Goal: Task Accomplishment & Management: Manage account settings

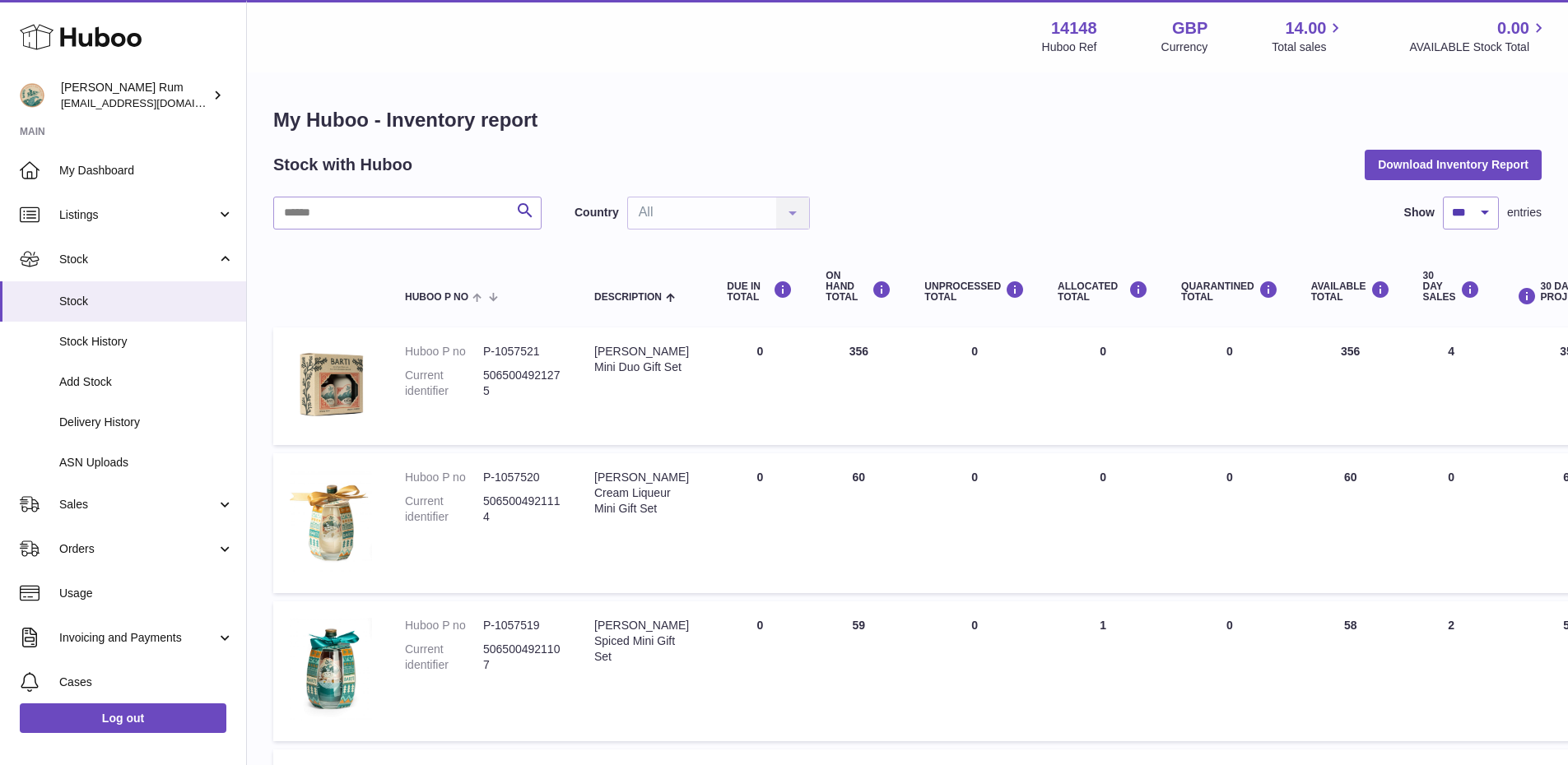
select select "***"
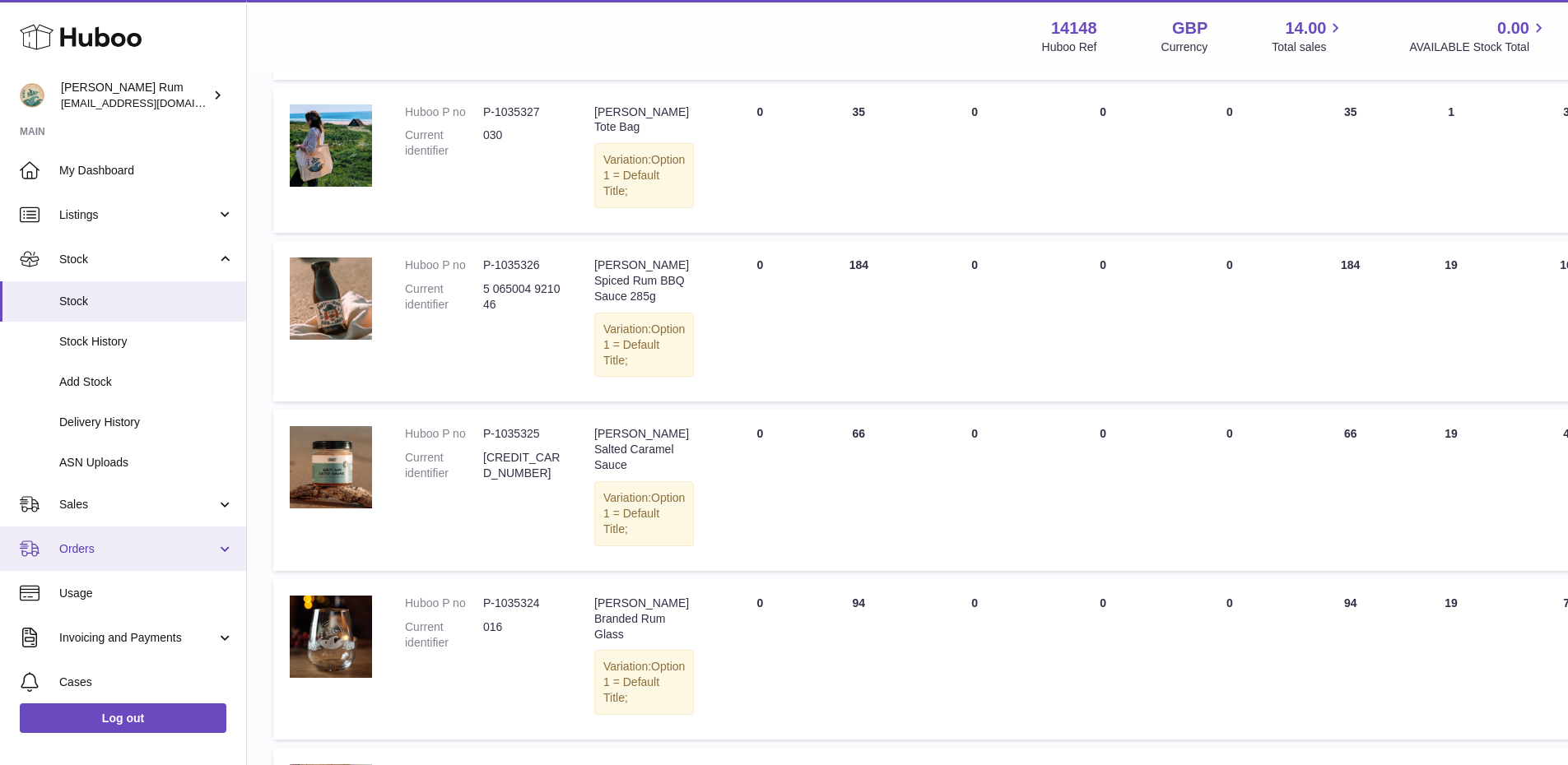
click at [119, 551] on span "Orders" at bounding box center [137, 549] width 157 height 16
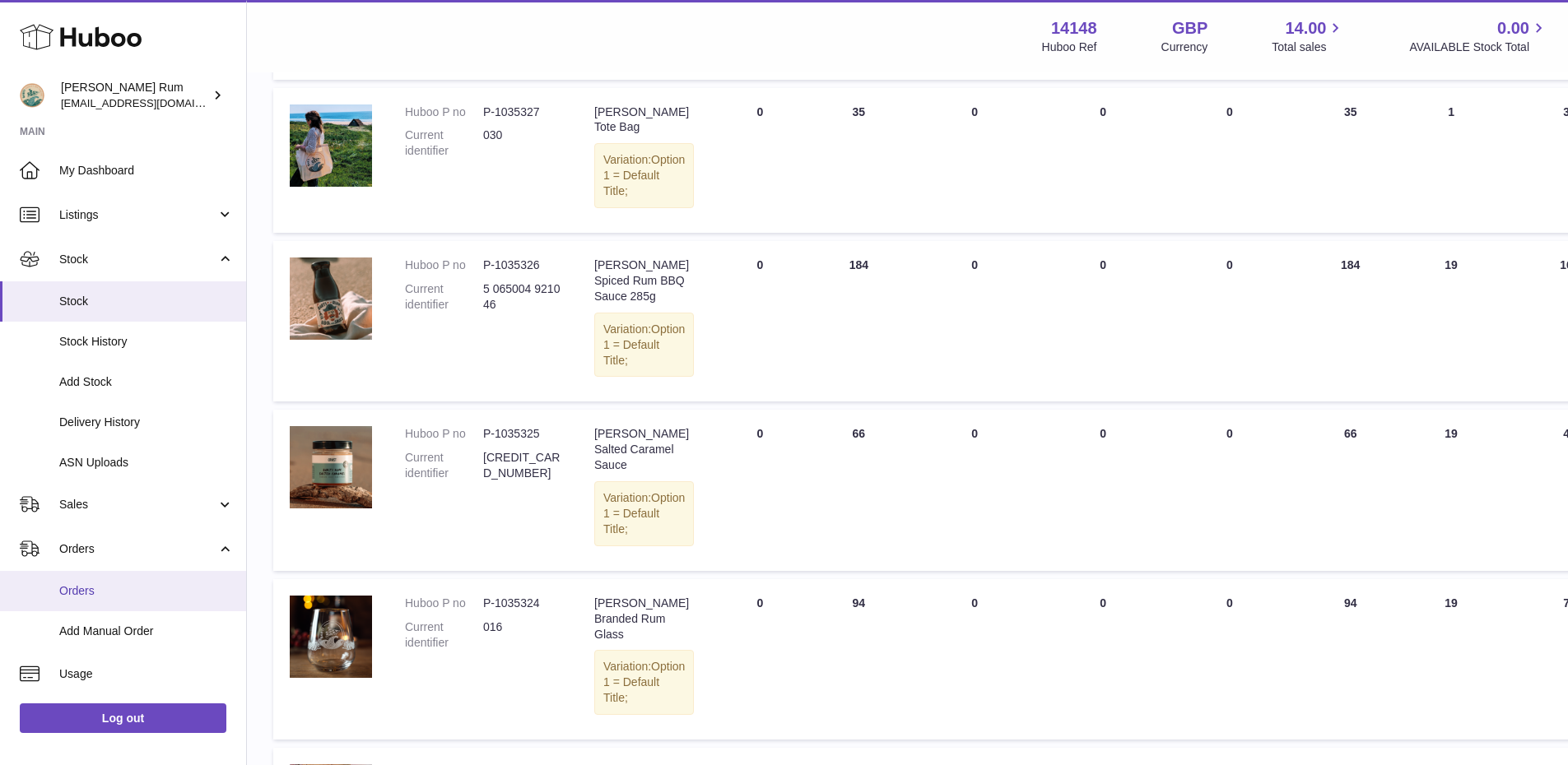
click at [91, 595] on span "Orders" at bounding box center [146, 591] width 175 height 16
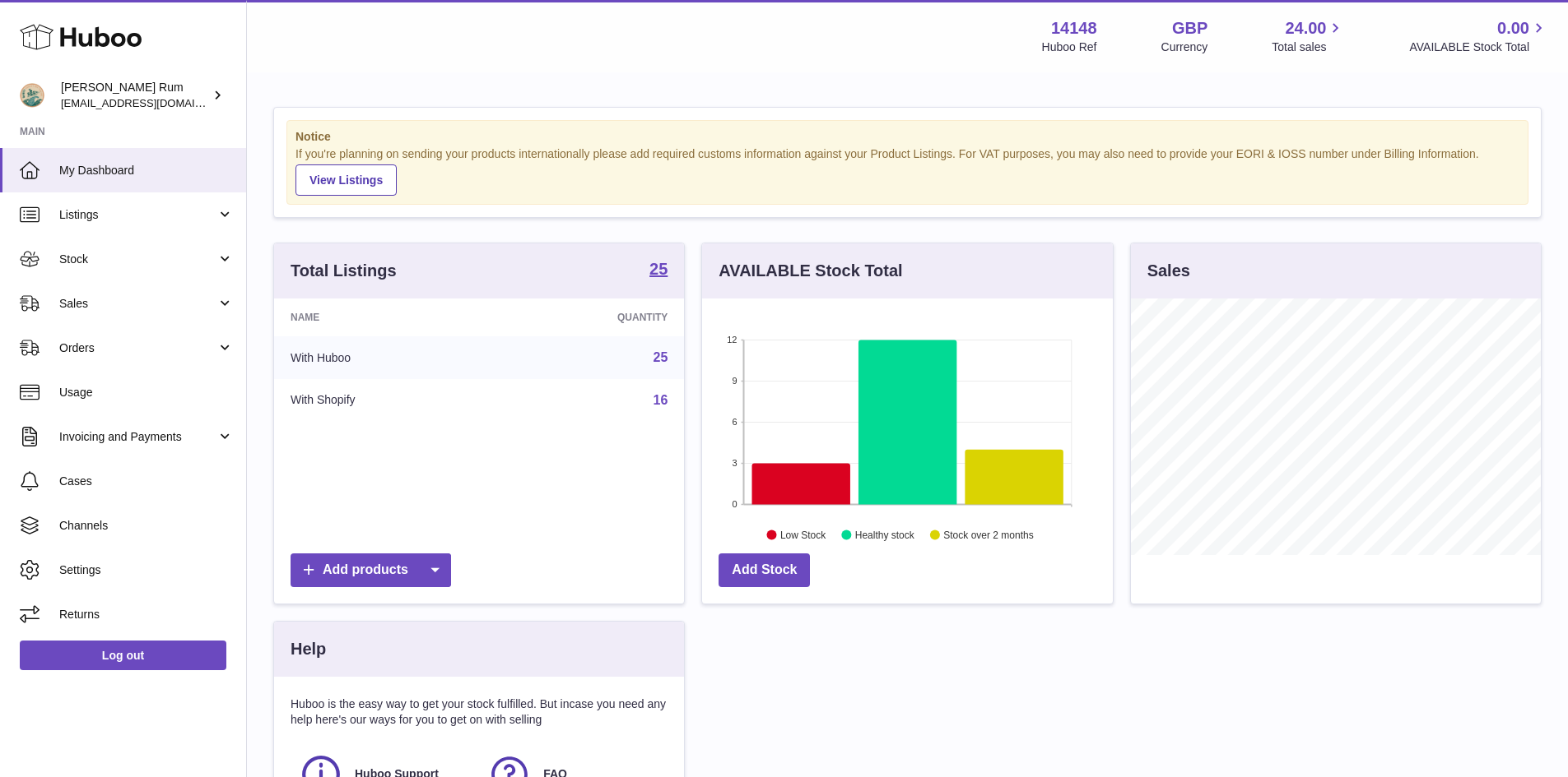
scroll to position [257, 410]
click at [136, 339] on link "Orders" at bounding box center [123, 347] width 246 height 44
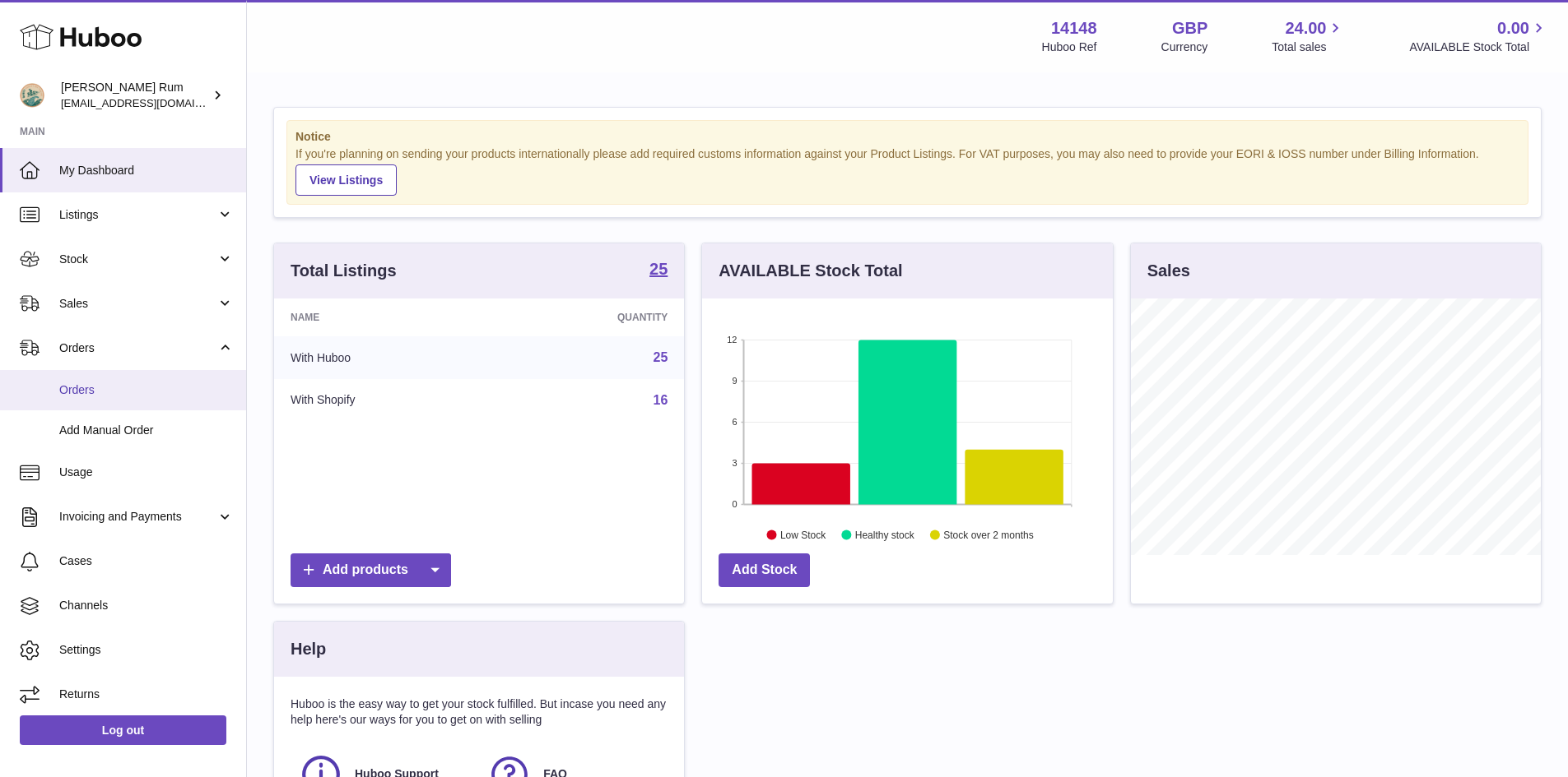
click at [117, 396] on span "Orders" at bounding box center [146, 390] width 175 height 16
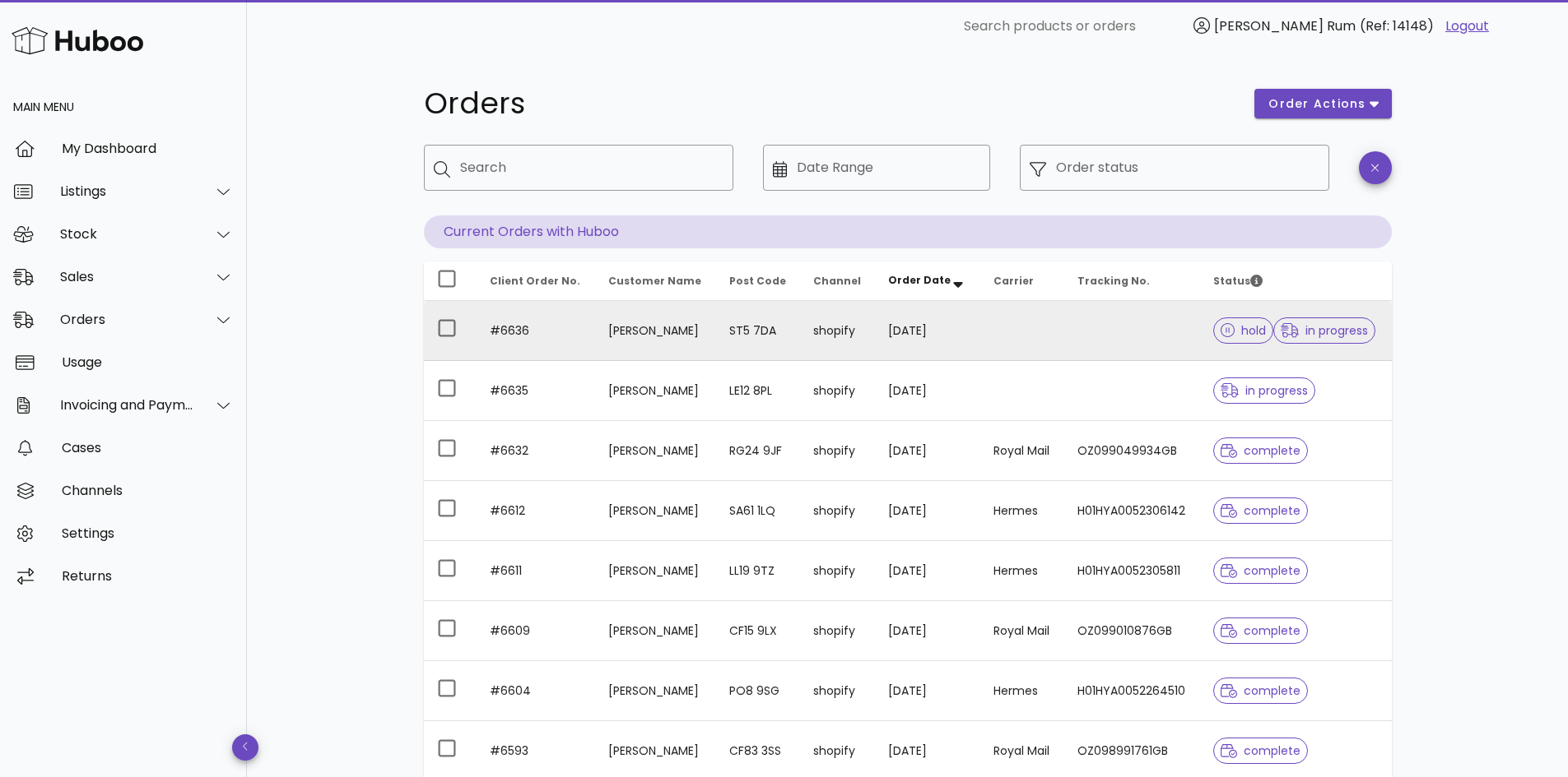
click at [685, 343] on td "[PERSON_NAME]" at bounding box center [655, 331] width 121 height 60
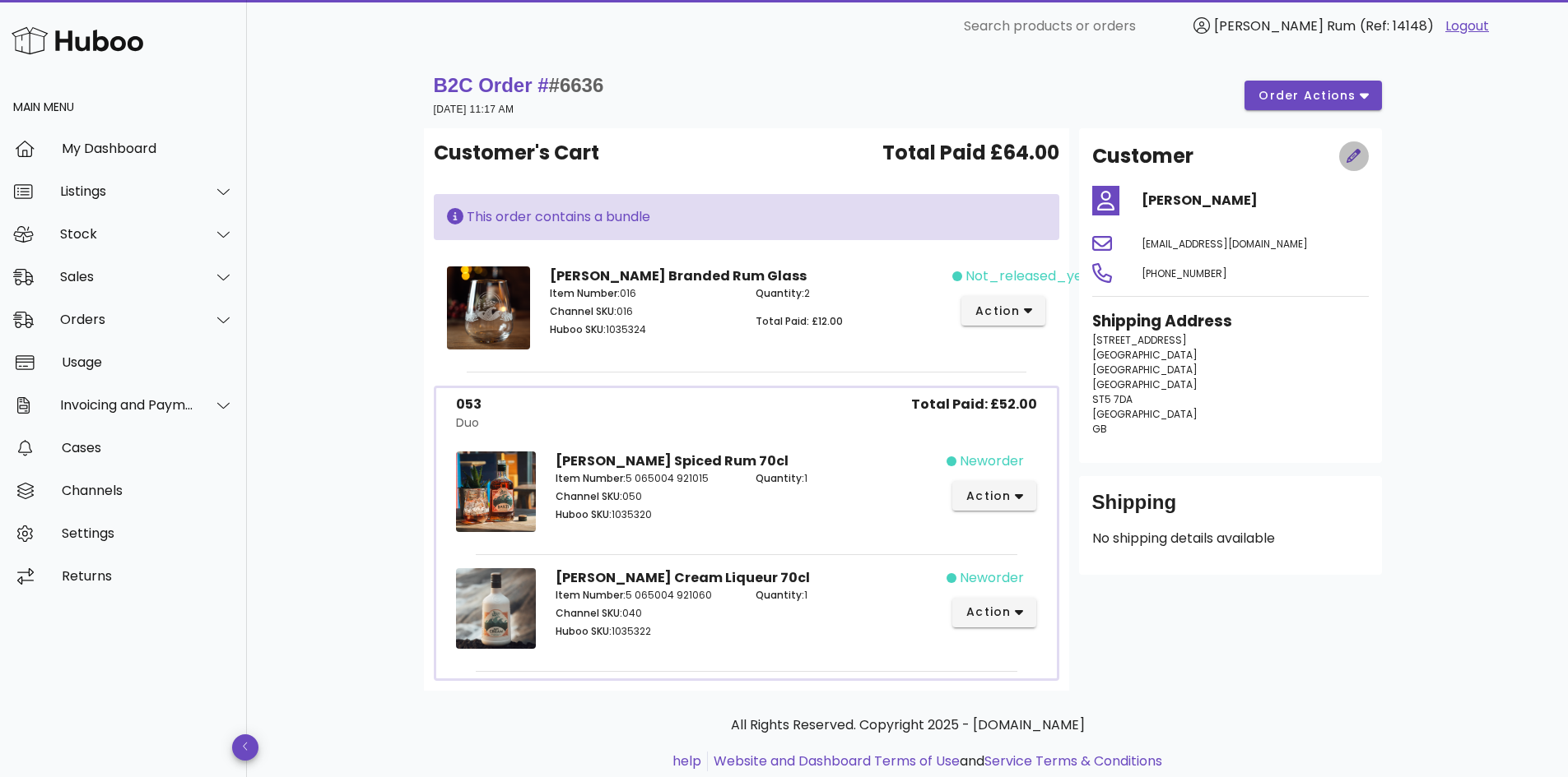
click at [1349, 150] on icon "button" at bounding box center [1354, 157] width 15 height 15
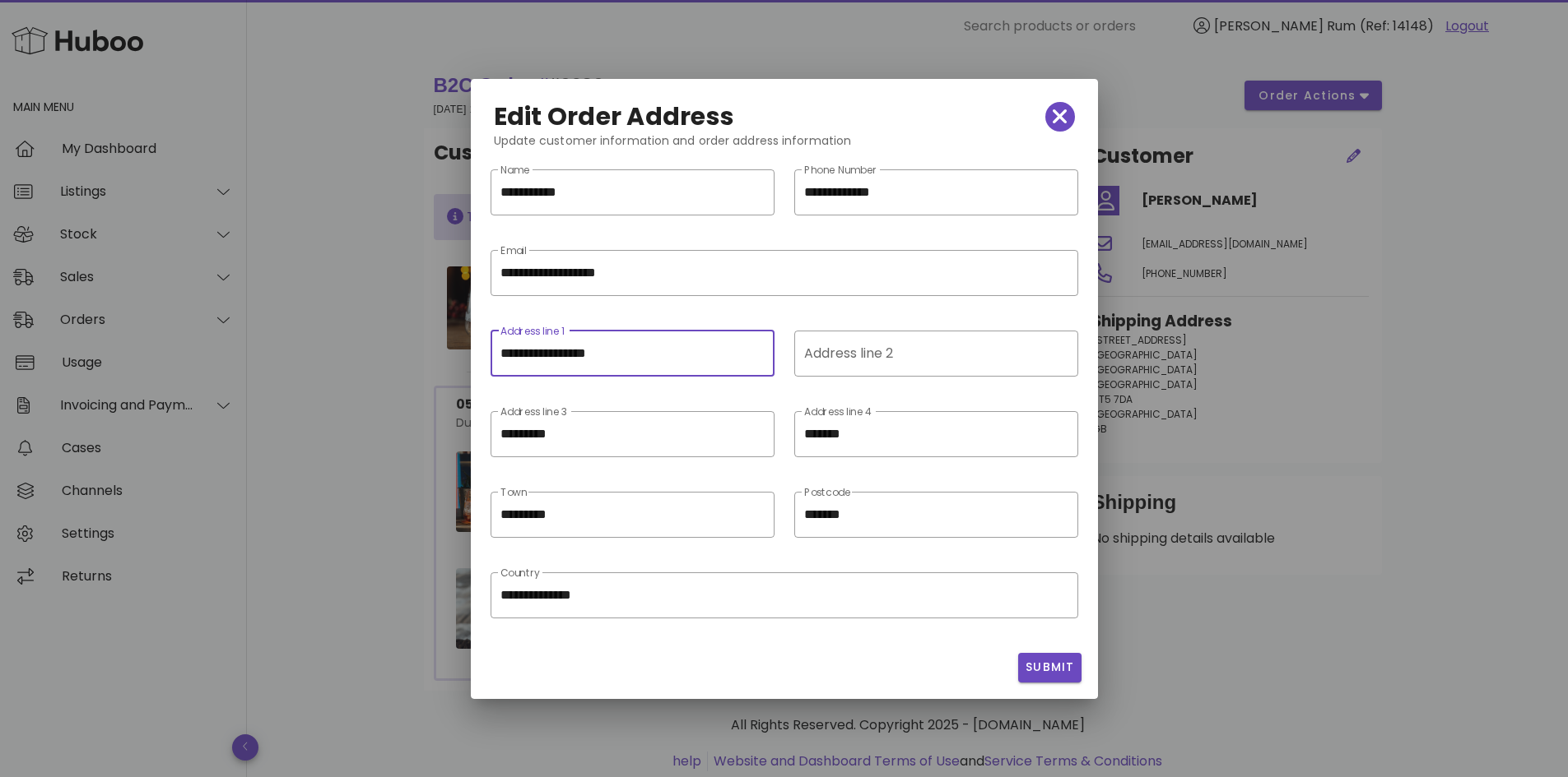
click at [669, 344] on input "**********" at bounding box center [632, 354] width 264 height 26
drag, startPoint x: 678, startPoint y: 353, endPoint x: 401, endPoint y: 330, distance: 278.0
click at [401, 330] on div "​ Search products or orders Barti Rum (Ref: 14148) Logout Main Menu My Dashboar…" at bounding box center [784, 412] width 1568 height 824
type input "******"
click at [884, 350] on div "Address line 2" at bounding box center [935, 353] width 261 height 46
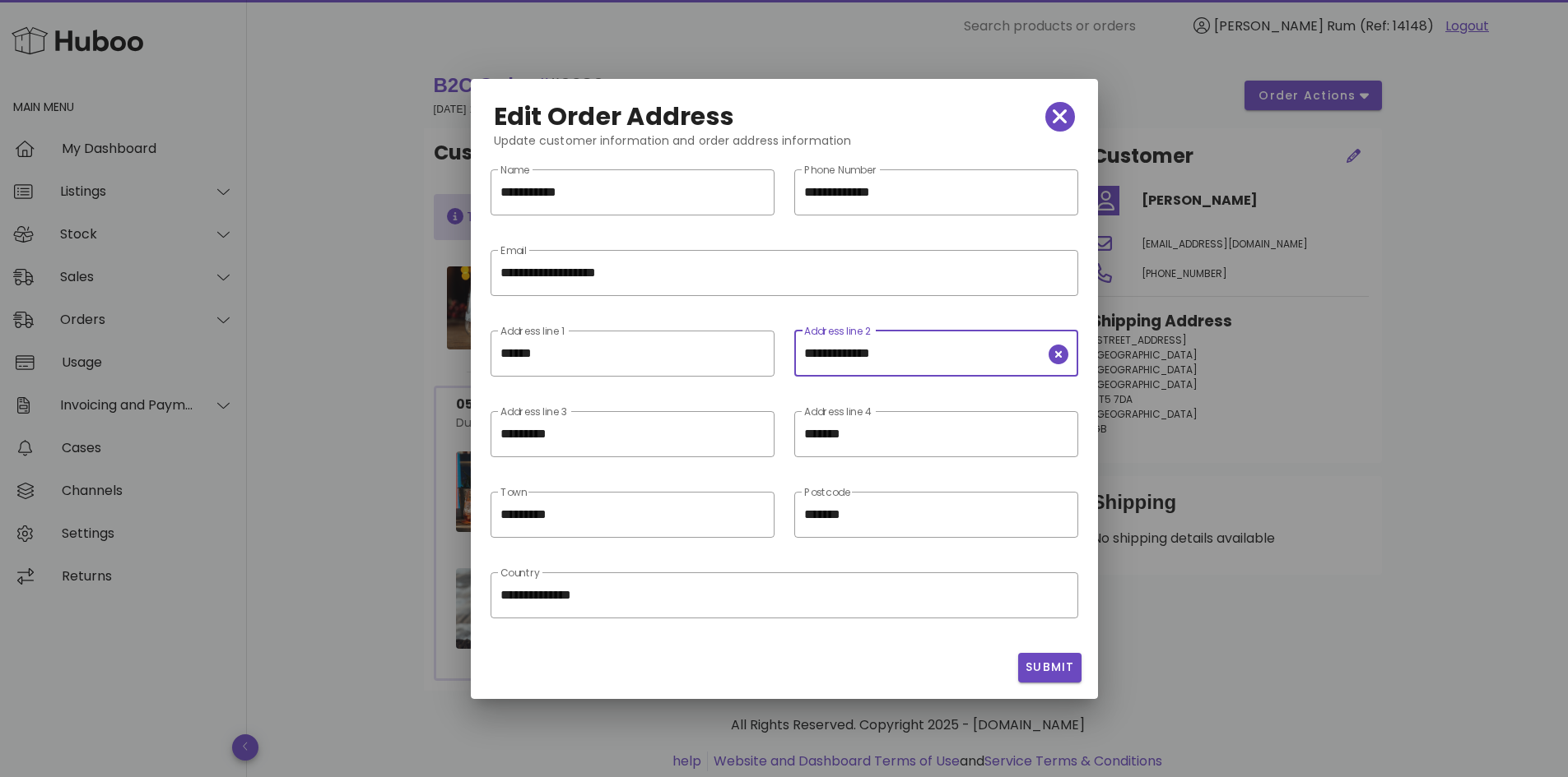
type input "**********"
drag, startPoint x: 481, startPoint y: 454, endPoint x: 387, endPoint y: 453, distance: 94.0
click at [387, 453] on div "​ Search products or orders Barti Rum (Ref: 14148) Logout Main Menu My Dashboar…" at bounding box center [784, 412] width 1568 height 824
click at [629, 436] on input "**********" at bounding box center [621, 434] width 241 height 26
type input "**********"
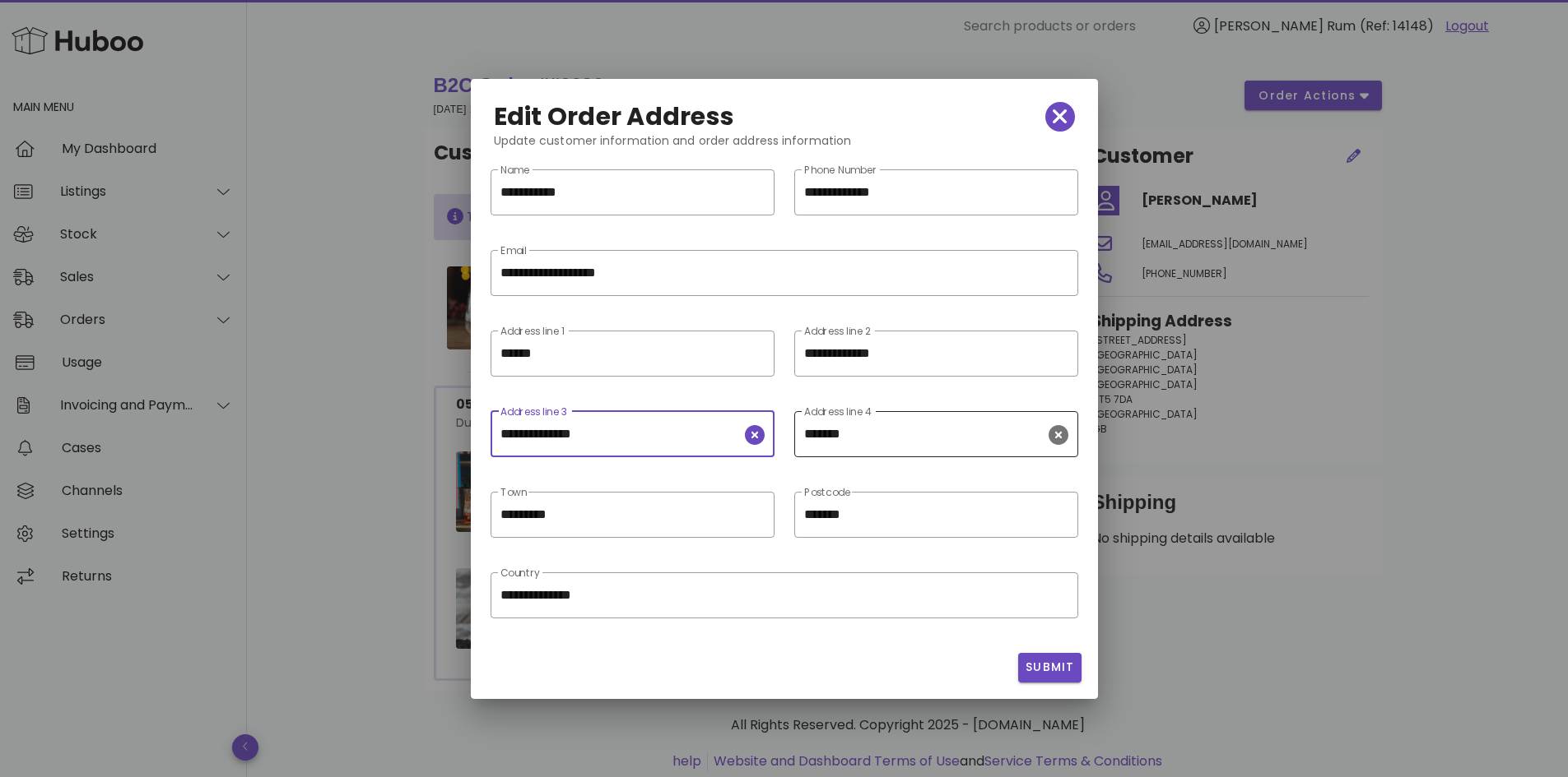
click at [899, 441] on input "*******" at bounding box center [925, 434] width 241 height 26
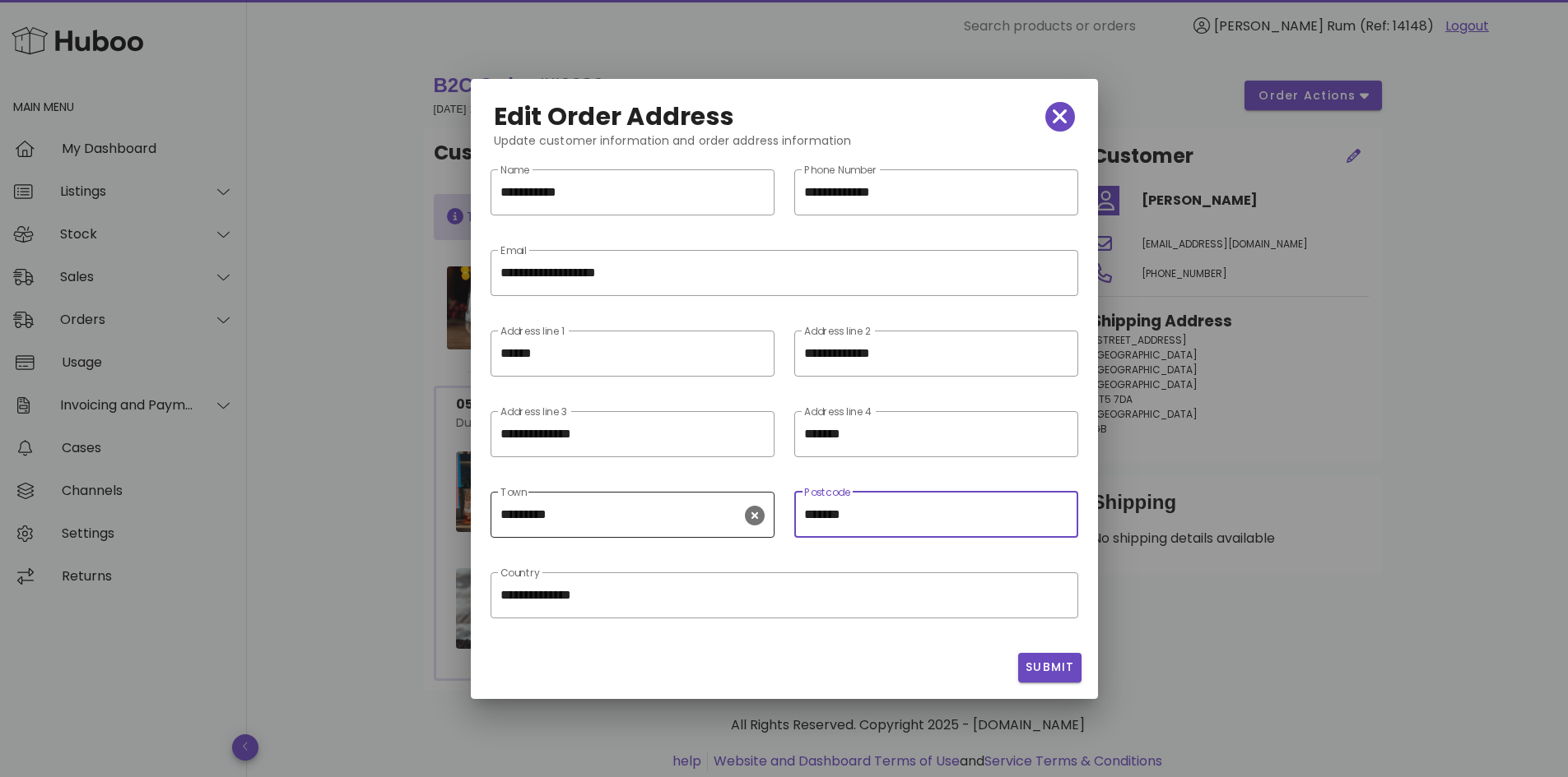
drag, startPoint x: 891, startPoint y: 504, endPoint x: 740, endPoint y: 515, distance: 151.4
click at [740, 515] on div "​ Town ********* ​ Postcode *******" at bounding box center [784, 526] width 607 height 81
type input "*******"
click at [936, 557] on div "​ Postcode *******" at bounding box center [936, 526] width 284 height 70
click at [1045, 670] on span "Submit" at bounding box center [1050, 667] width 50 height 17
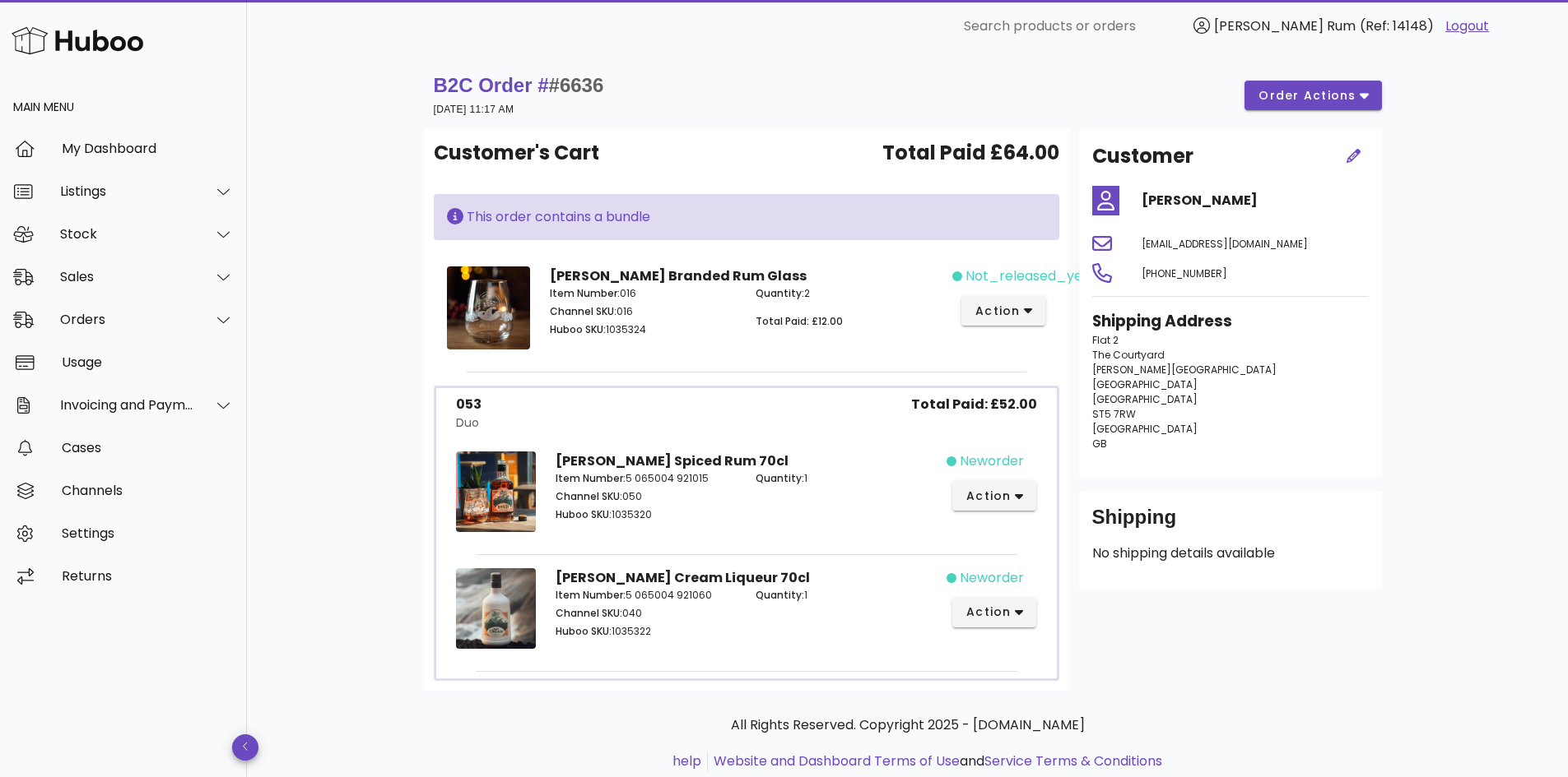
click at [1432, 362] on div "B2C Order # #6636 26 September 2025 at 11:17 AM order actions Customer's Cart T…" at bounding box center [907, 438] width 1321 height 771
click at [1479, 373] on div "B2C Order # #6636 26 September 2025 at 11:17 AM order actions Customer's Cart T…" at bounding box center [907, 438] width 1321 height 771
click at [1442, 298] on div "B2C Order # #6636 26 September 2025 at 11:17 AM order actions Customer's Cart T…" at bounding box center [907, 438] width 1321 height 771
click at [1481, 91] on div "B2C Order # #6636 26 September 2025 at 11:17 AM order actions Customer's Cart T…" at bounding box center [907, 438] width 1321 height 771
click at [1434, 183] on div "B2C Order # #6636 26 September 2025 at 11:17 AM order actions Customer's Cart T…" at bounding box center [907, 438] width 1321 height 771
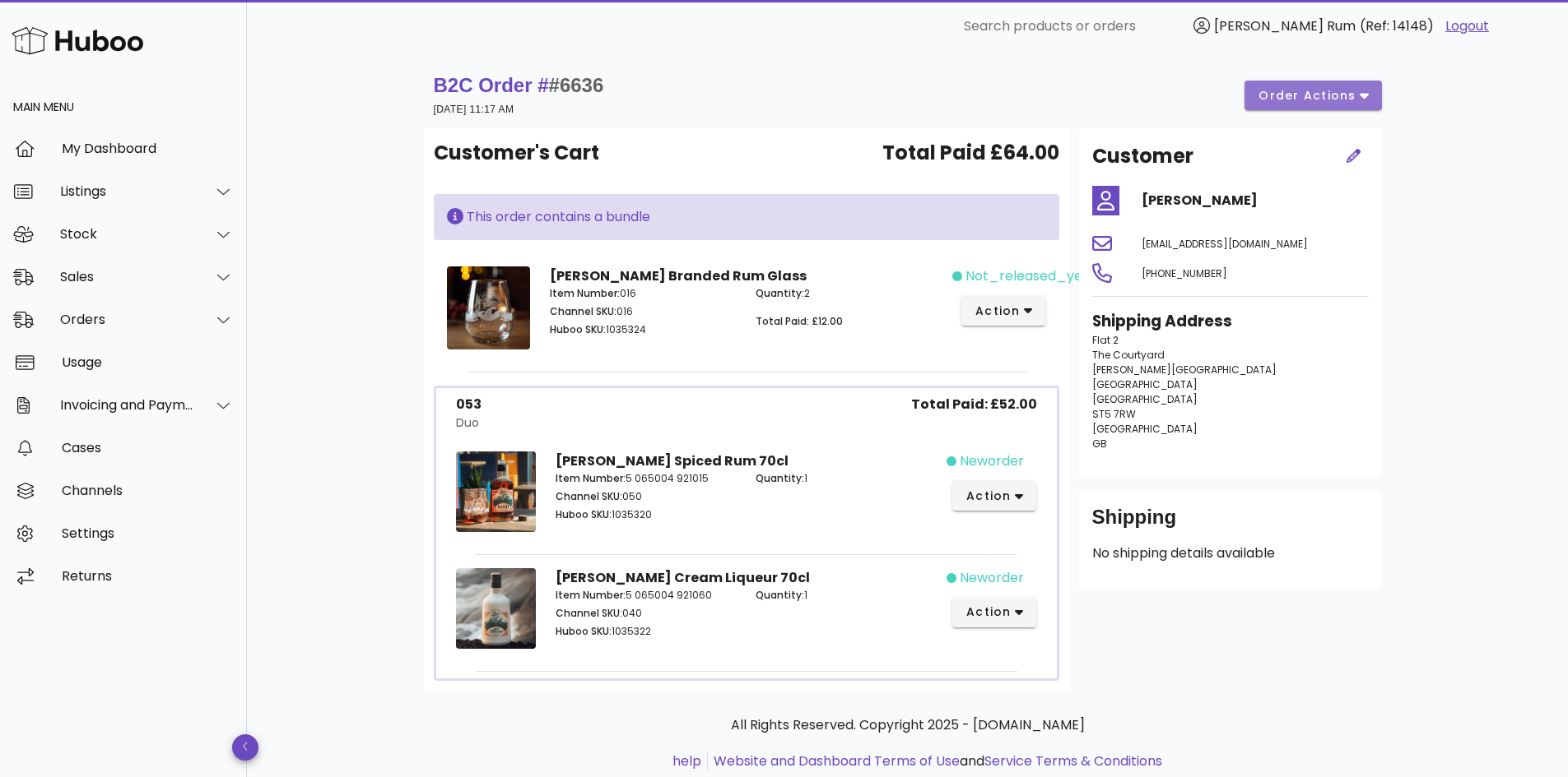
click at [1295, 96] on span "order actions" at bounding box center [1307, 96] width 99 height 17
click at [1509, 142] on div "B2C Order # #6636 26 September 2025 at 11:17 AM order actions Customer's Cart T…" at bounding box center [907, 438] width 1321 height 771
click at [1026, 328] on div "not_released_yet action" at bounding box center [1004, 312] width 103 height 109
click at [1025, 321] on button "action" at bounding box center [1004, 312] width 85 height 30
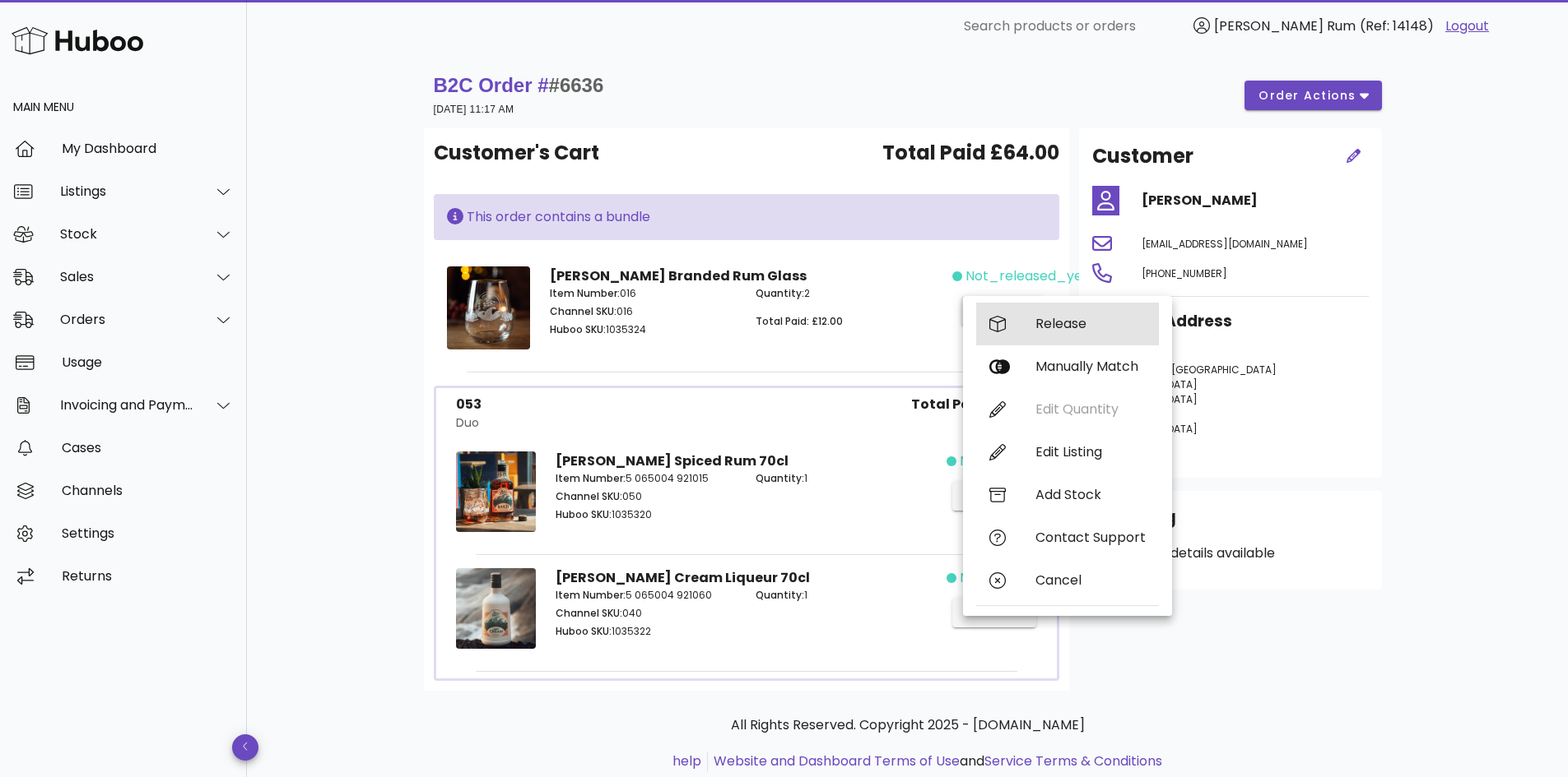
click at [1025, 321] on div "Release" at bounding box center [1068, 325] width 183 height 43
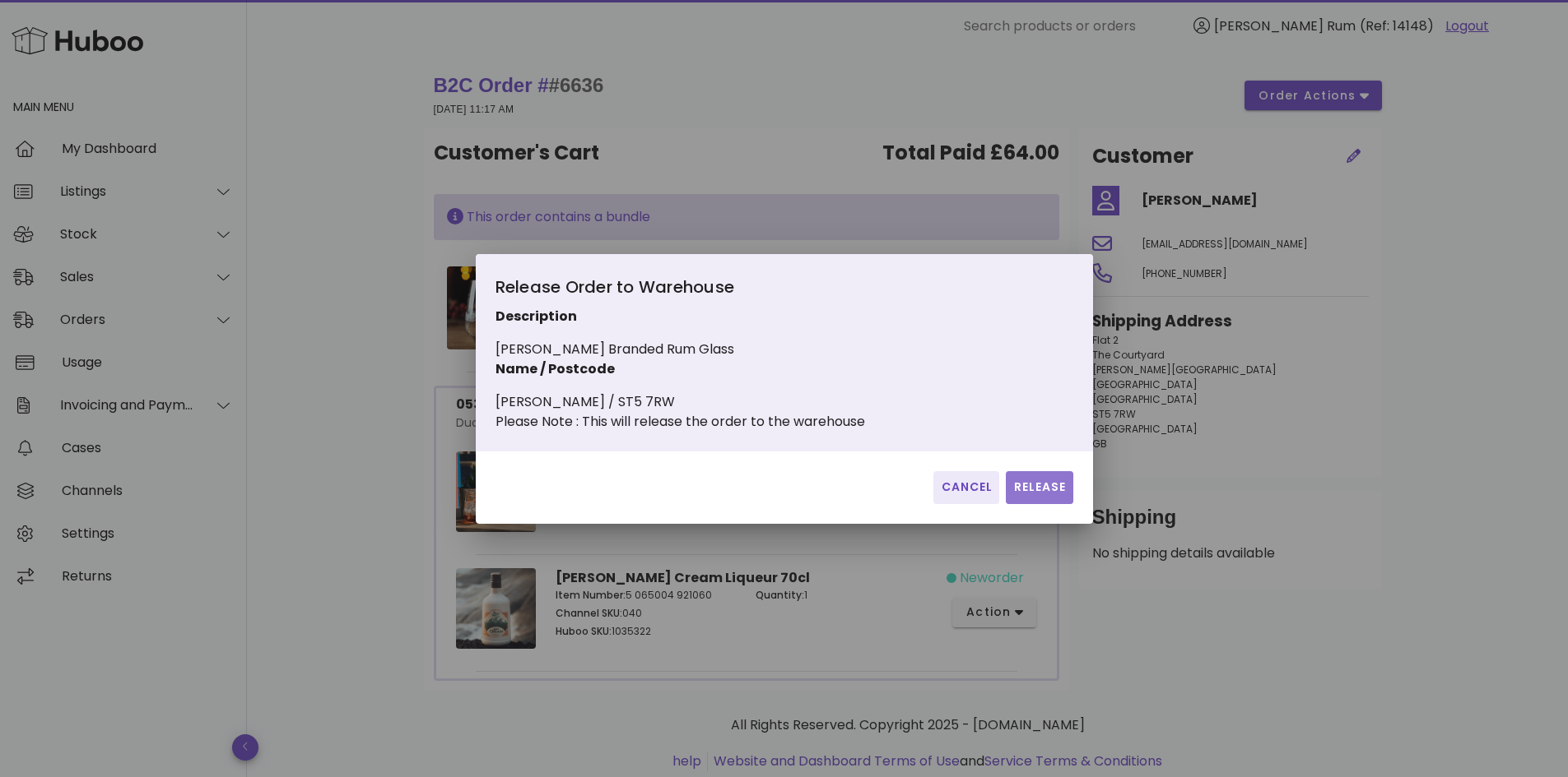
click at [1033, 487] on button "Release" at bounding box center [1038, 487] width 67 height 33
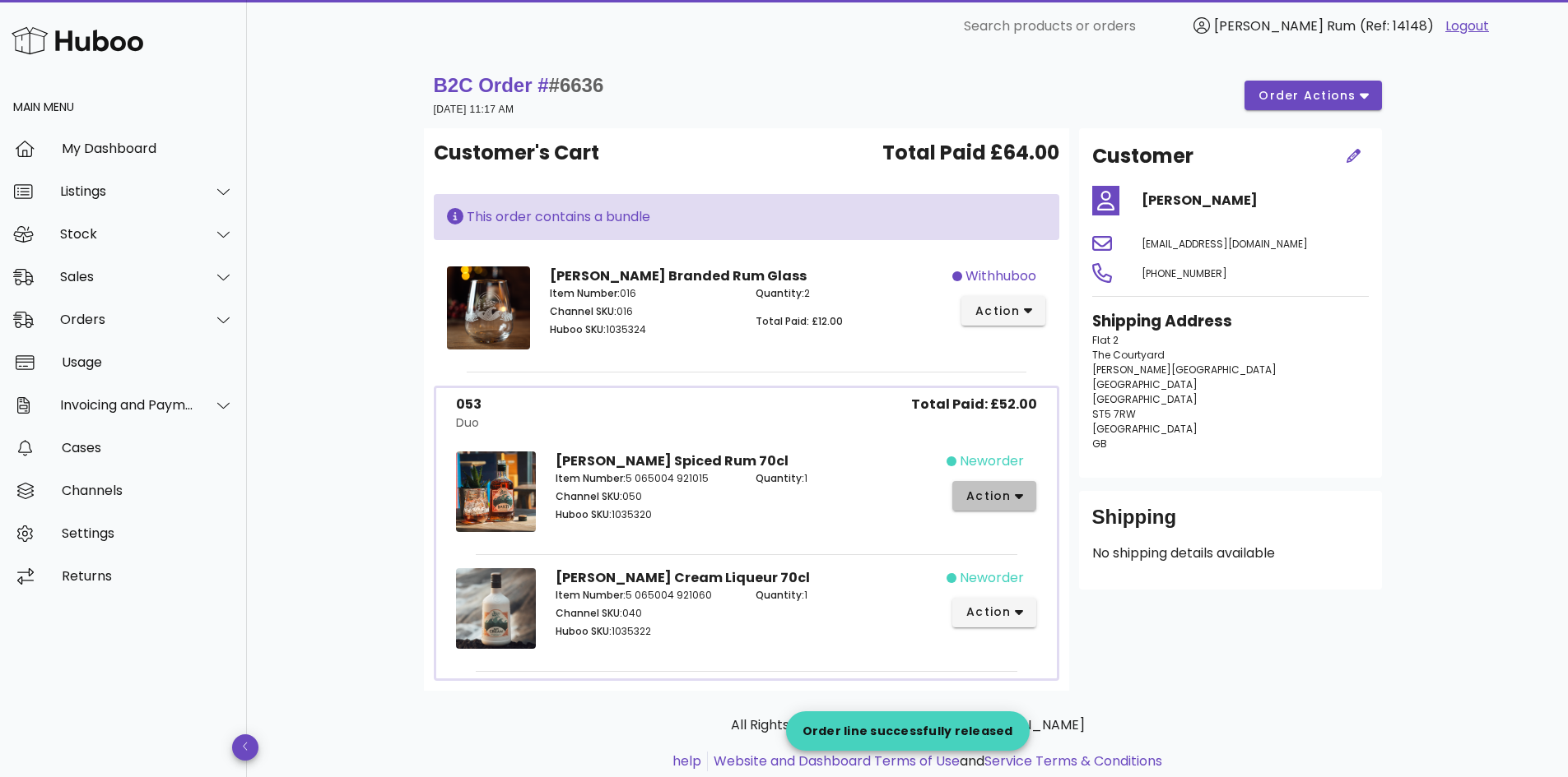
click at [1016, 509] on button "action" at bounding box center [994, 496] width 85 height 30
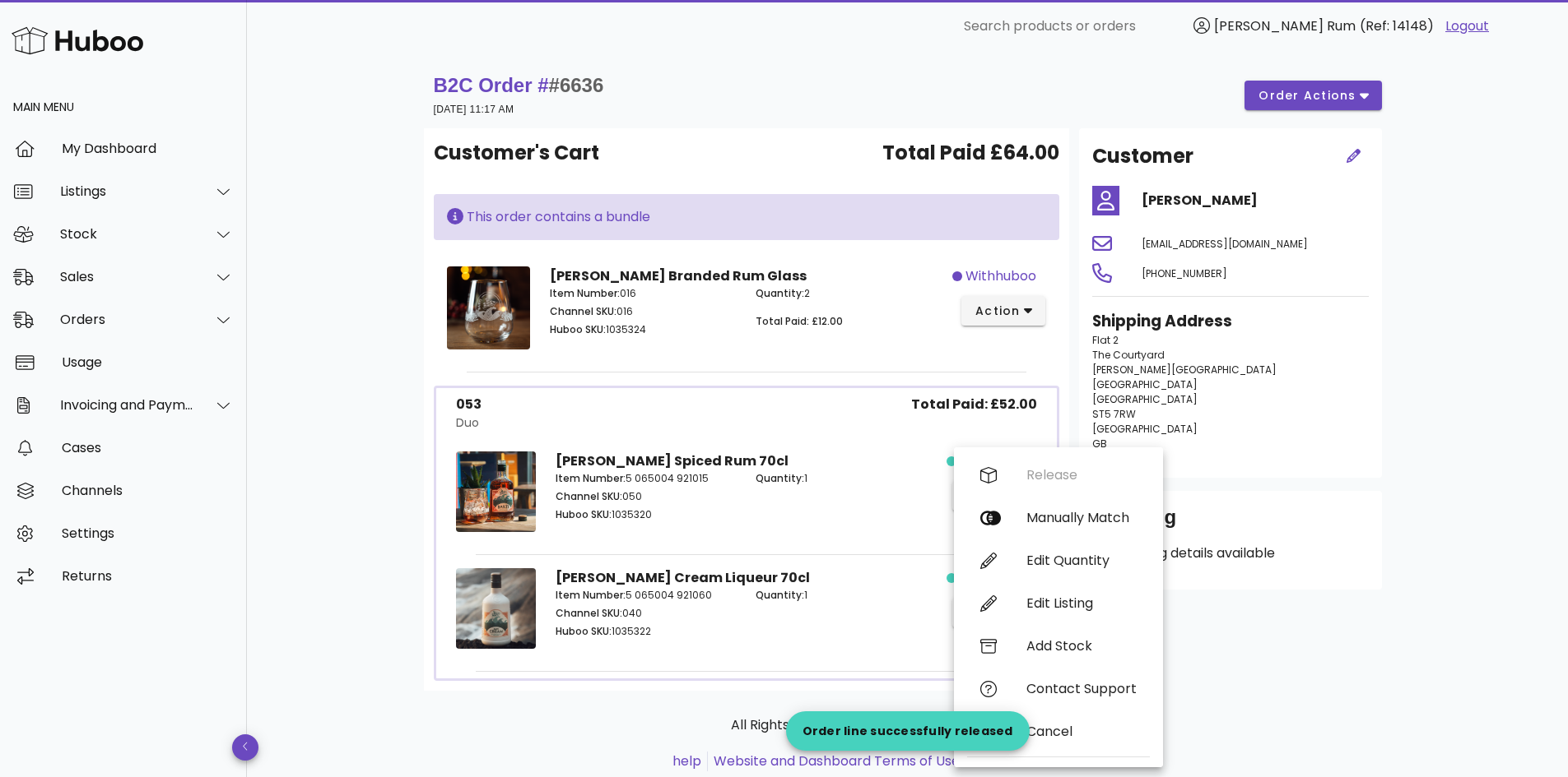
click at [1404, 361] on div "B2C Order # #6636 26 September 2025 at 11:17 AM order actions Customer's Cart T…" at bounding box center [907, 438] width 1047 height 771
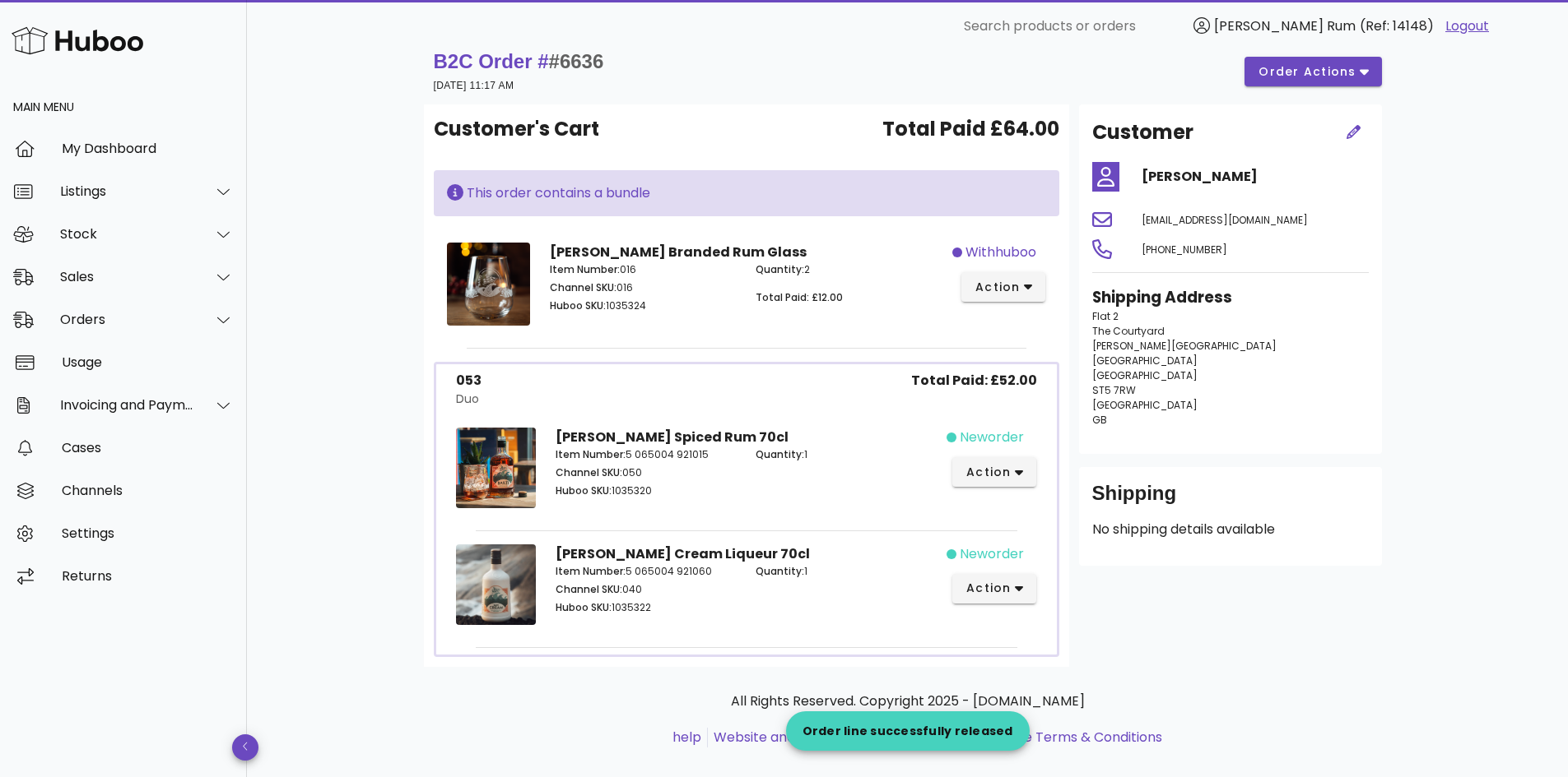
scroll to position [47, 0]
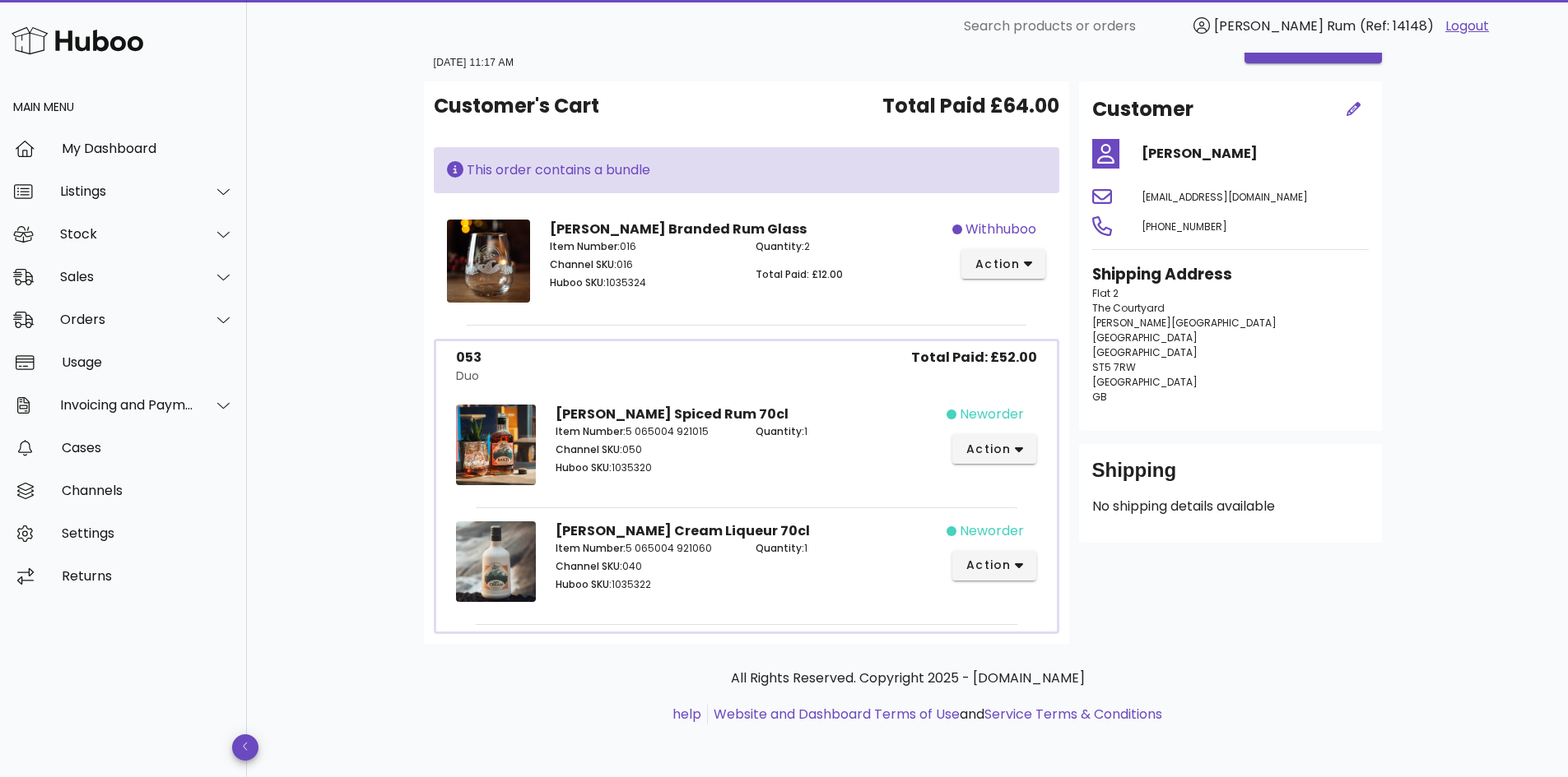
click at [1423, 296] on div "B2C Order # #6636 26 September 2025 at 11:17 AM order actions Customer's Cart T…" at bounding box center [907, 391] width 1047 height 771
click at [993, 456] on span "action" at bounding box center [988, 449] width 46 height 17
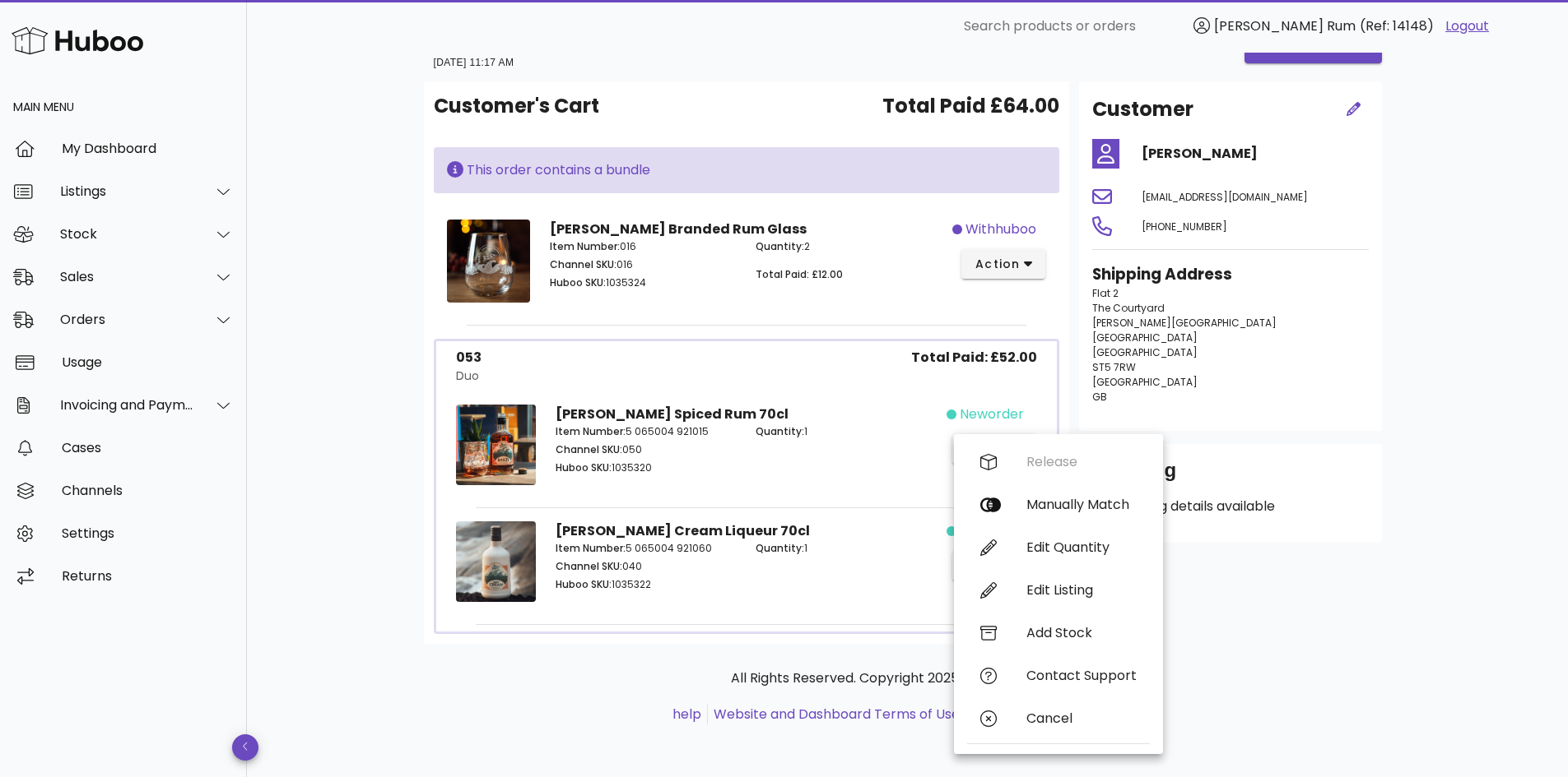
click at [1513, 404] on div "B2C Order # #6636 26 September 2025 at 11:17 AM order actions Customer's Cart T…" at bounding box center [907, 391] width 1321 height 771
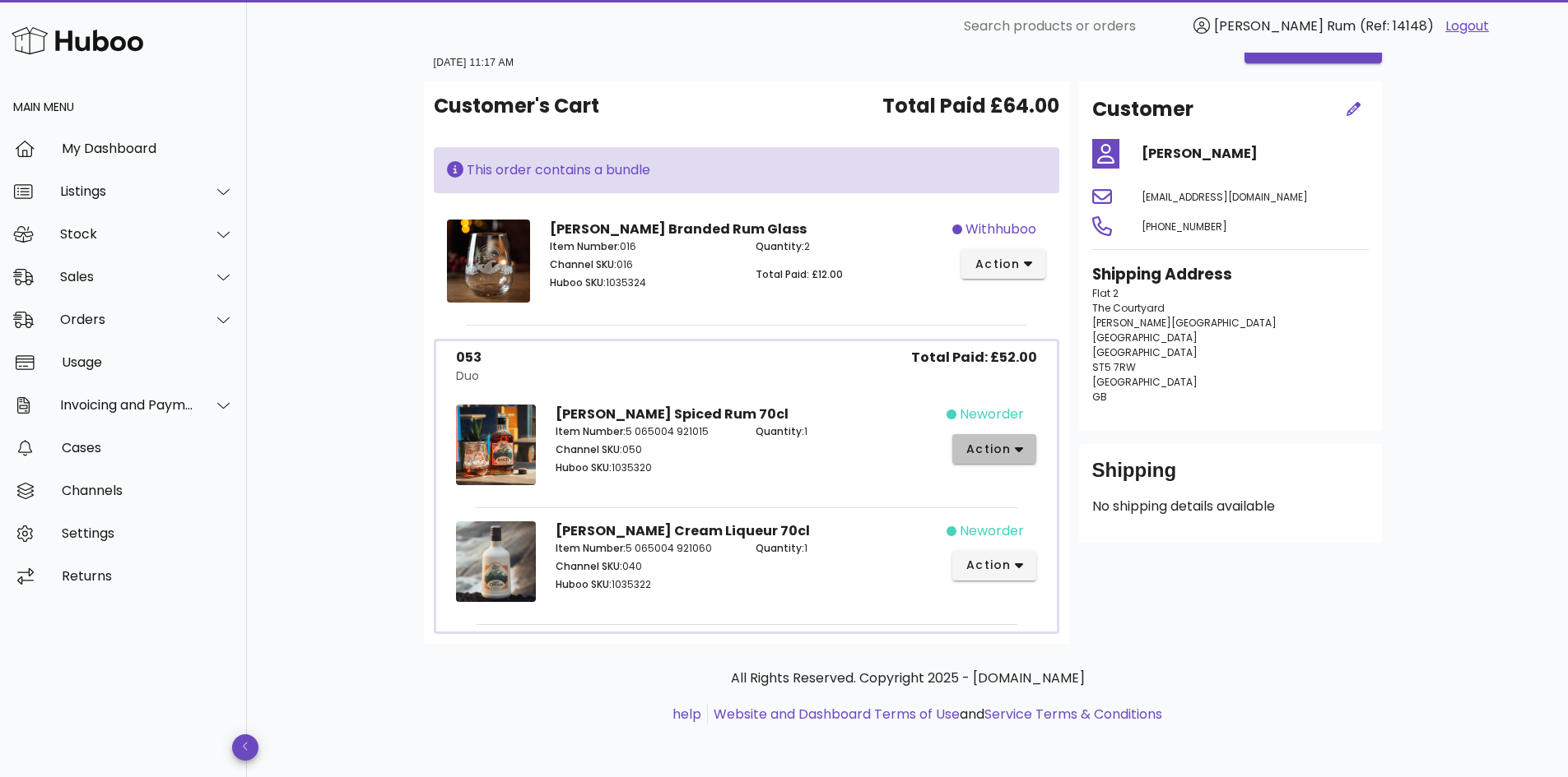
click at [1011, 449] on span "action" at bounding box center [988, 449] width 46 height 17
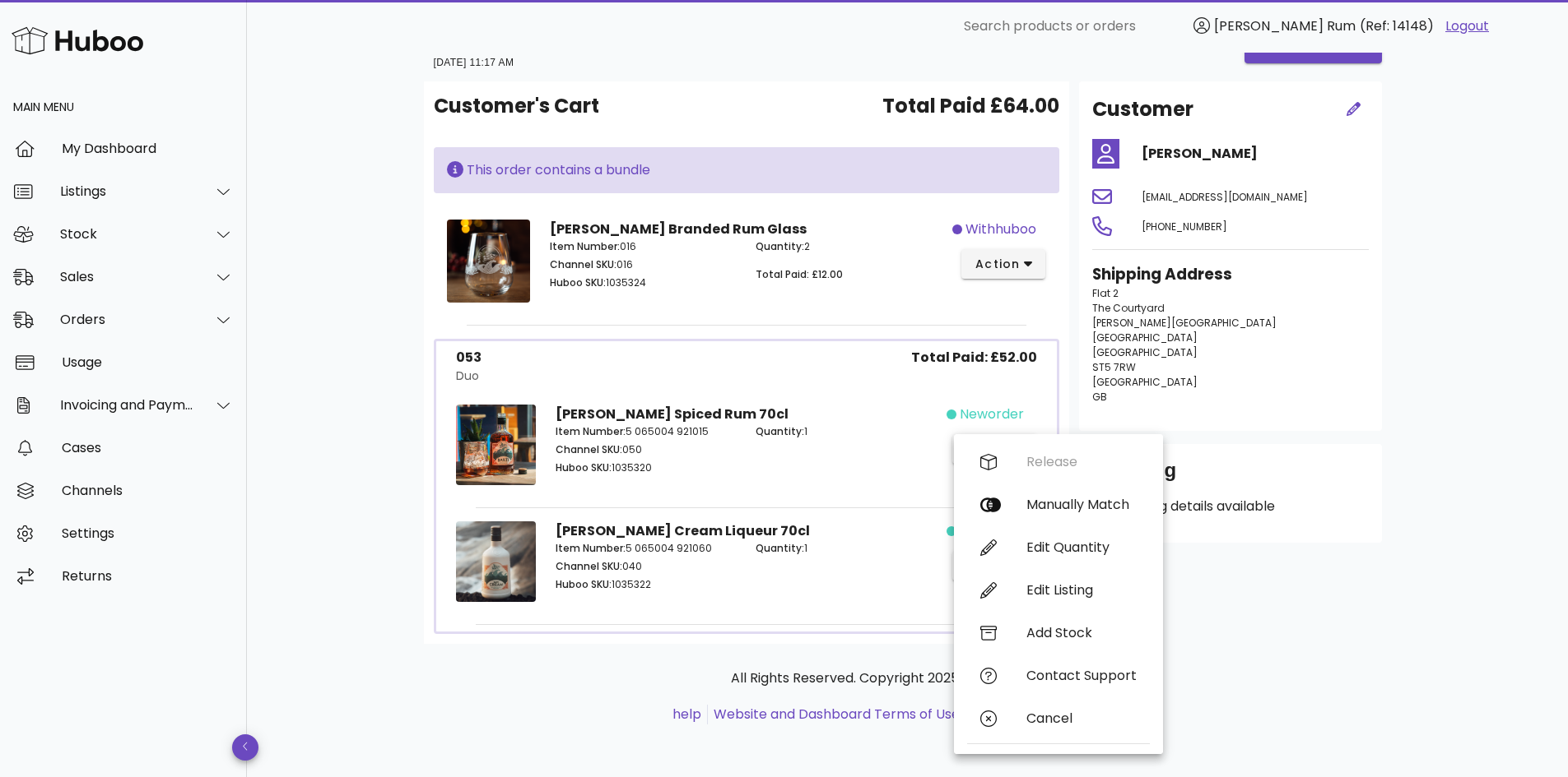
click at [1376, 390] on div "Shipping Address Flat 2 The Courtyard Beasley Avenue England Newcastle ST5 7RW …" at bounding box center [1231, 341] width 297 height 175
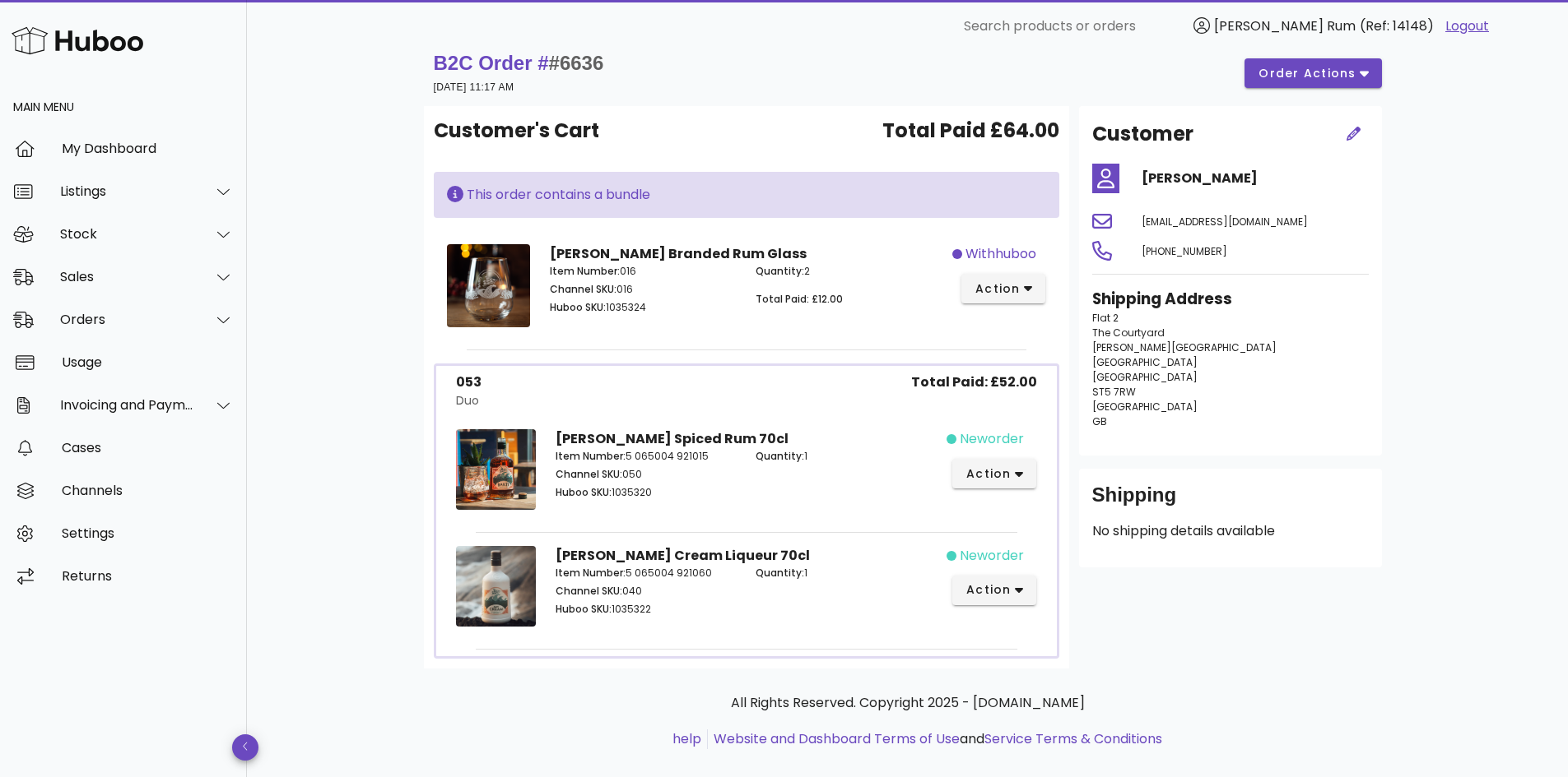
scroll to position [0, 0]
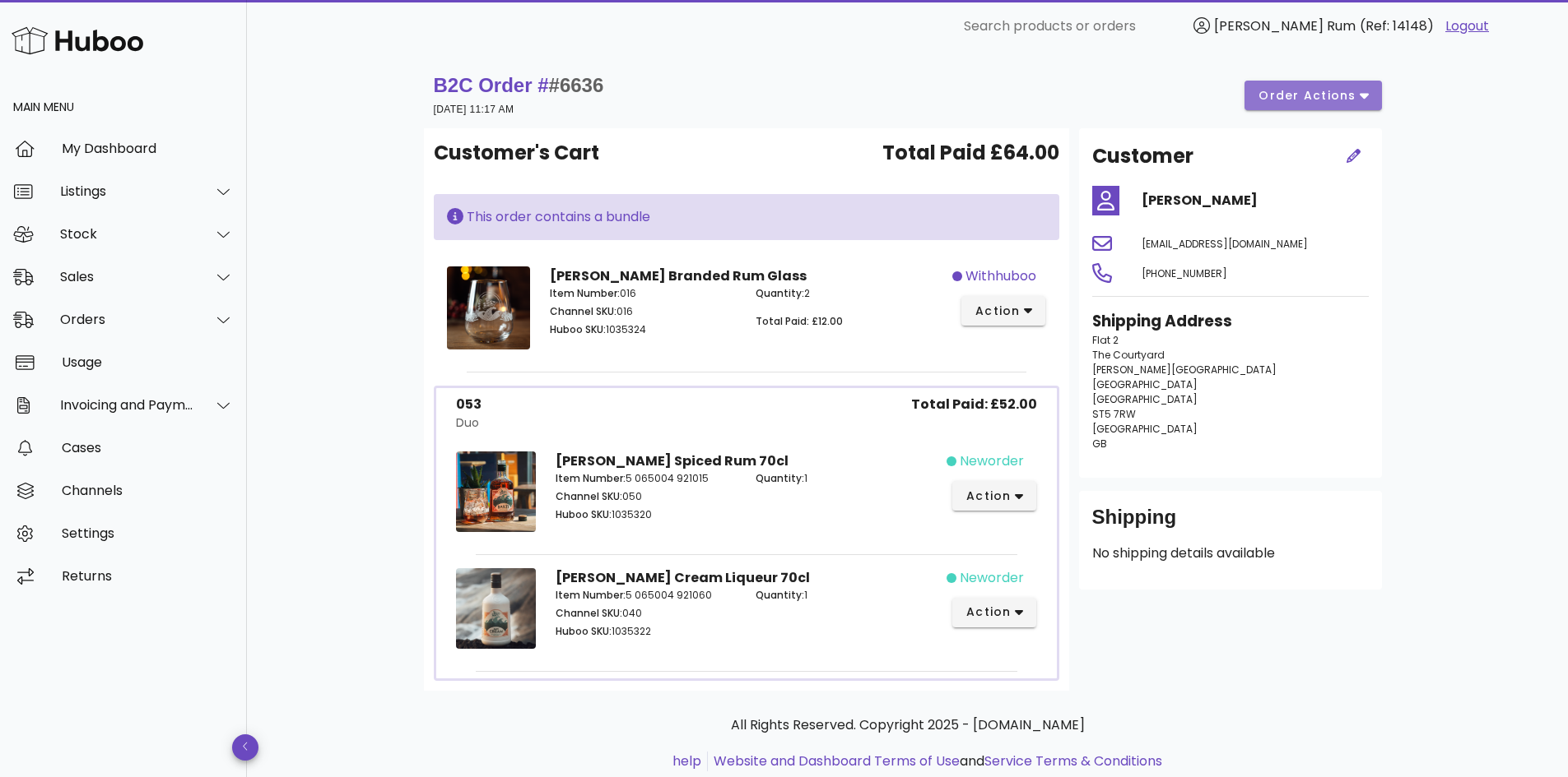
click at [1326, 102] on span "order actions" at bounding box center [1307, 96] width 99 height 17
click at [1499, 131] on div "B2C Order # #6636 26 September 2025 at 11:17 AM order actions Customer's Cart T…" at bounding box center [907, 438] width 1321 height 771
click at [995, 499] on span "action" at bounding box center [988, 496] width 46 height 17
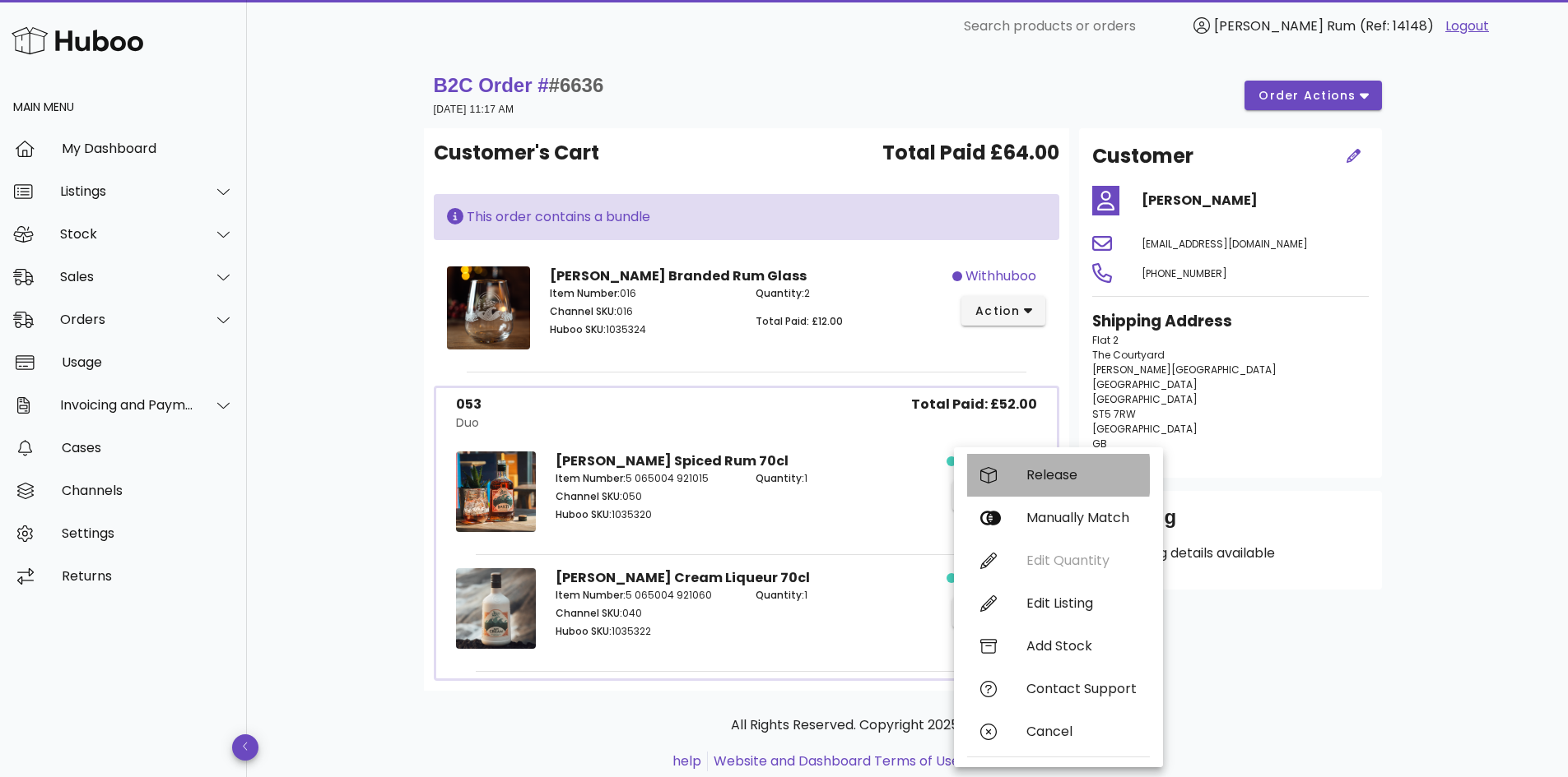
click at [1012, 480] on div "Release" at bounding box center [1058, 476] width 183 height 43
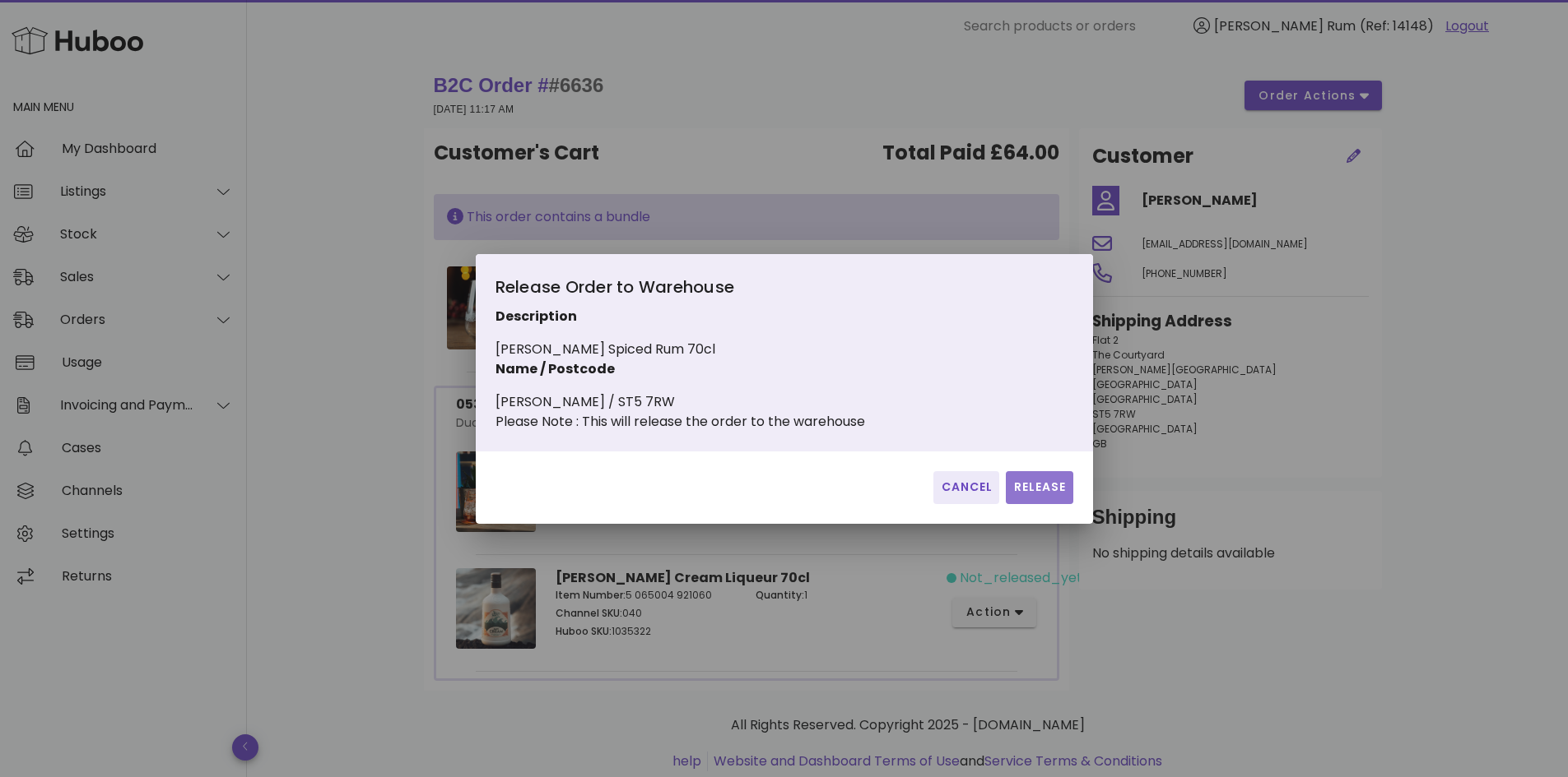
click at [1039, 491] on span "Release" at bounding box center [1038, 487] width 54 height 17
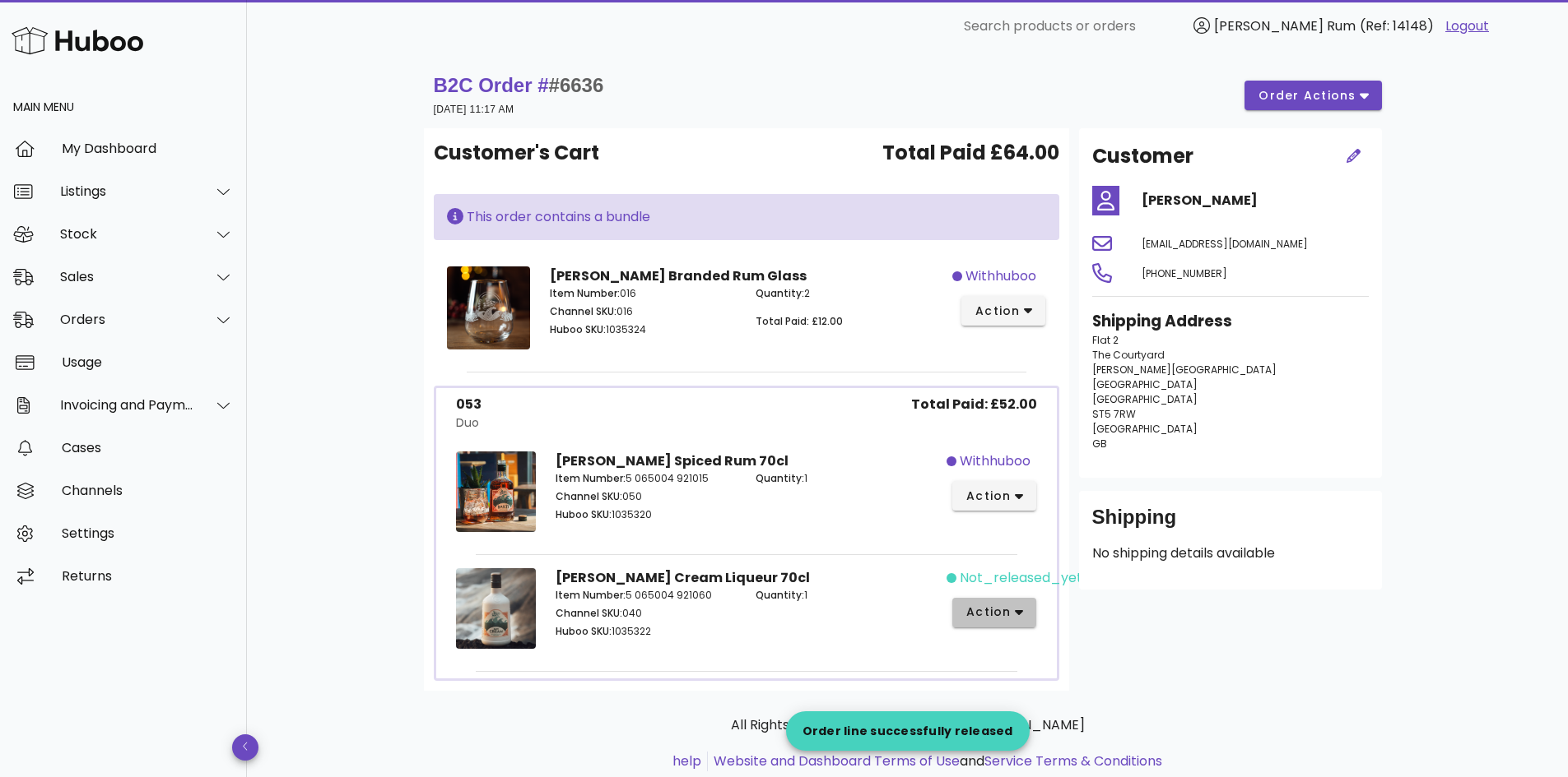
click at [1017, 608] on icon "button" at bounding box center [1020, 613] width 9 height 15
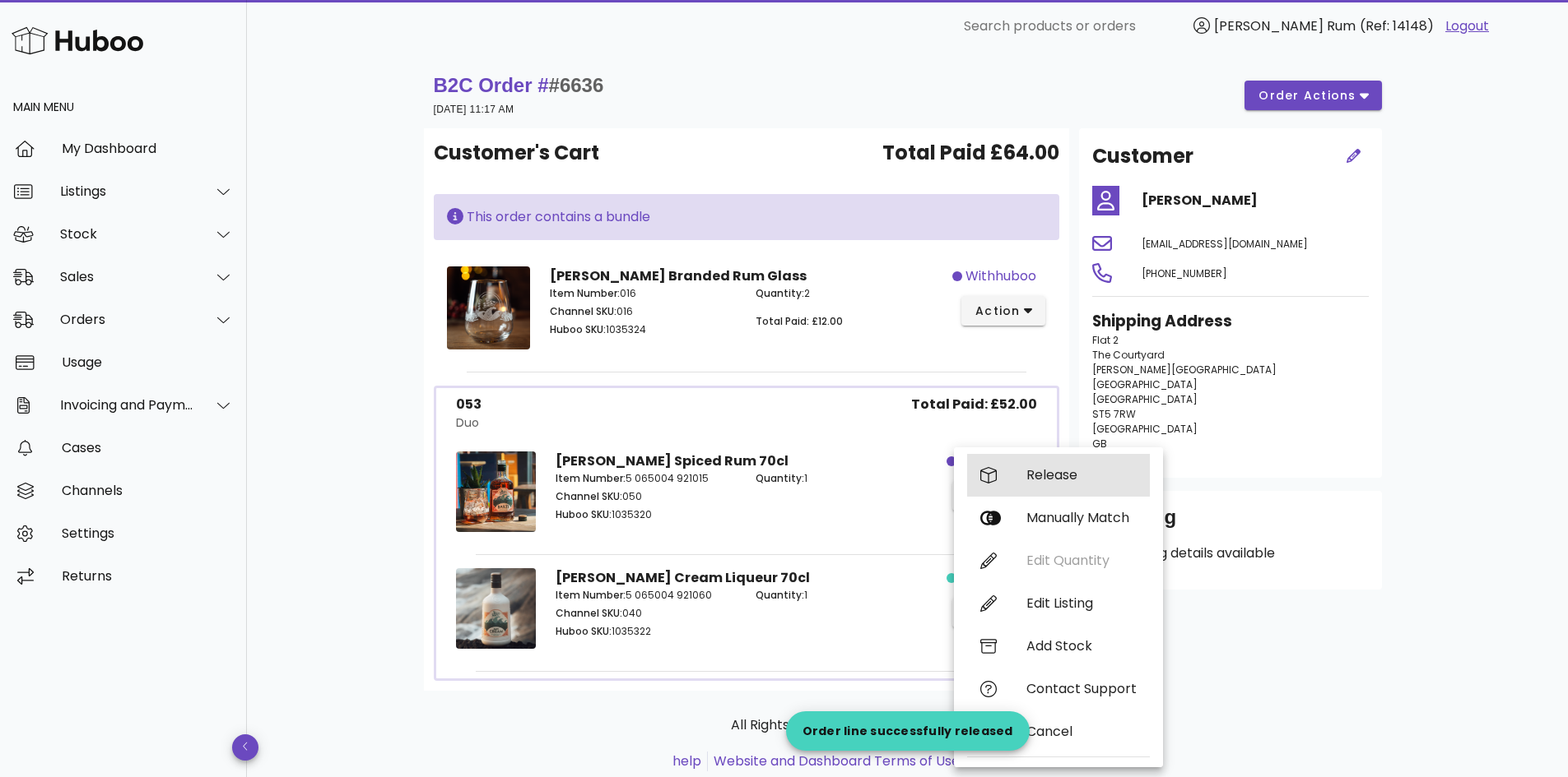
click at [1050, 477] on div "Release" at bounding box center [1081, 475] width 110 height 16
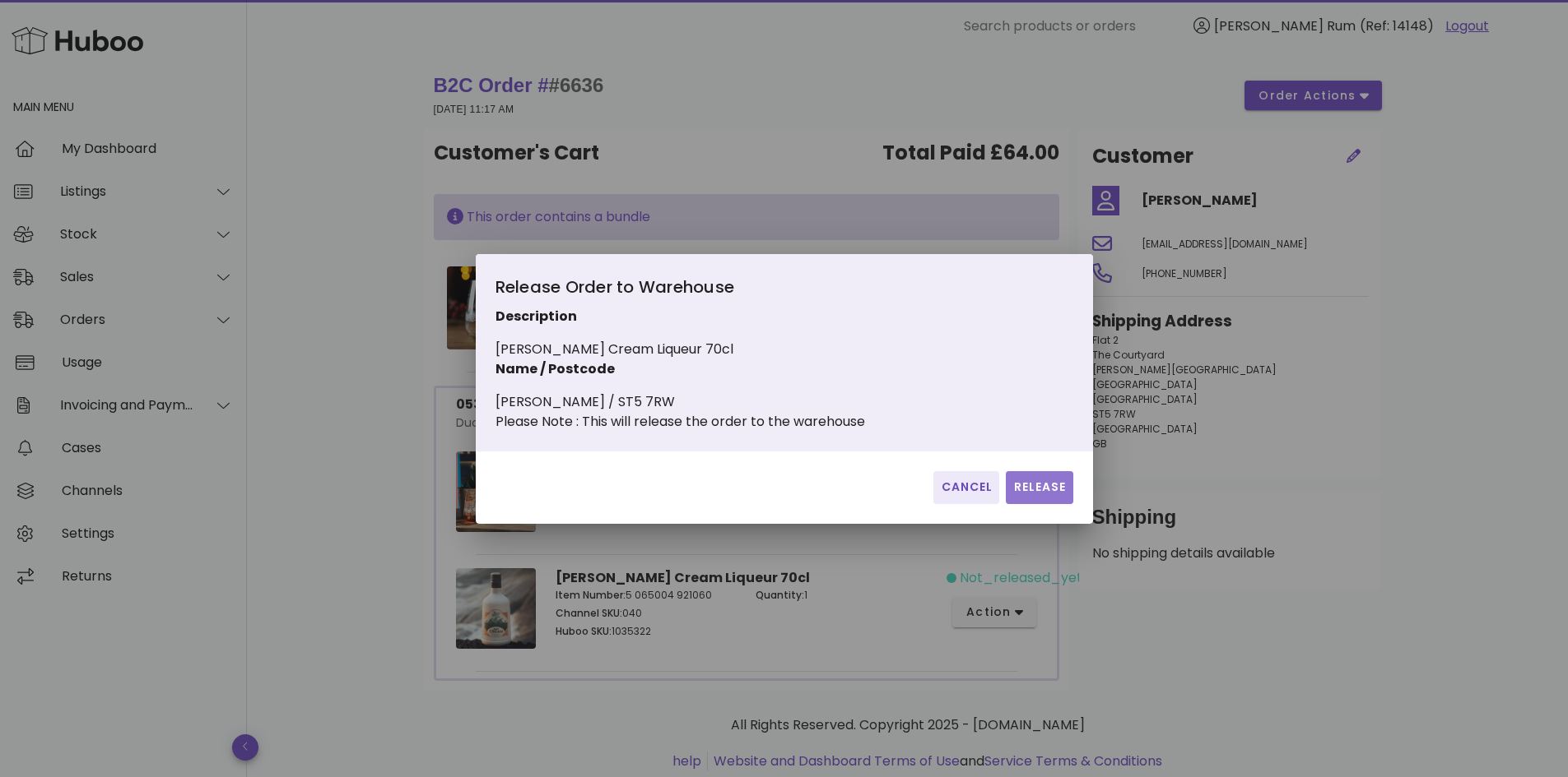
click at [1052, 496] on span "Release" at bounding box center [1038, 487] width 54 height 17
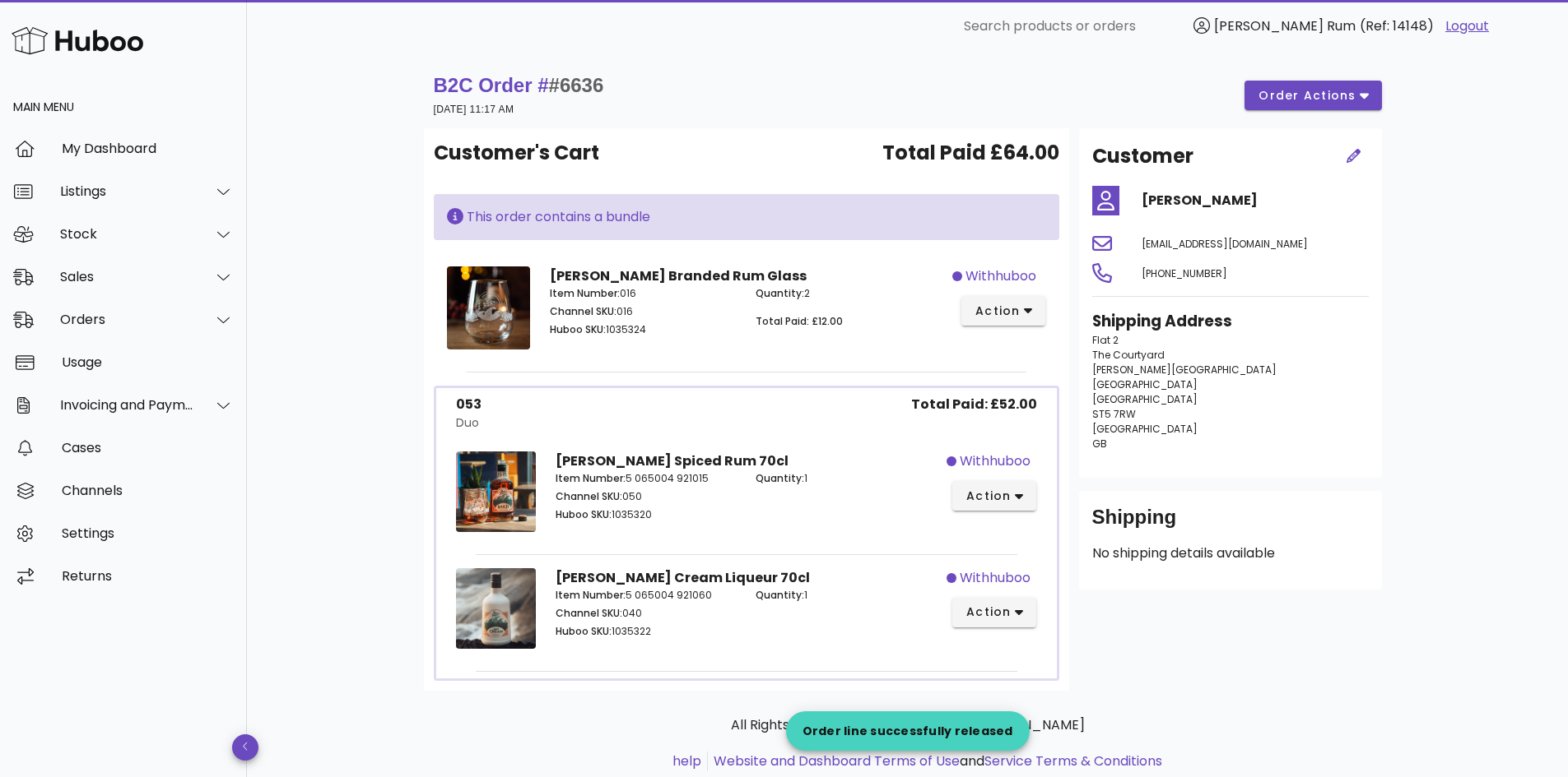
click at [1472, 341] on div "B2C Order # #6636 26 September 2025 at 11:17 AM order actions Customer's Cart T…" at bounding box center [907, 438] width 1321 height 771
drag, startPoint x: 1117, startPoint y: 449, endPoint x: 1086, endPoint y: 342, distance: 111.4
click at [1086, 342] on div "Shipping Address Flat 2 The Courtyard Beasley Avenue England Newcastle ST5 7RW …" at bounding box center [1231, 388] width 297 height 175
copy p "Flat 2 The Courtyard Beasley Avenue England Newcastle ST5 7RW United Kingdom GB"
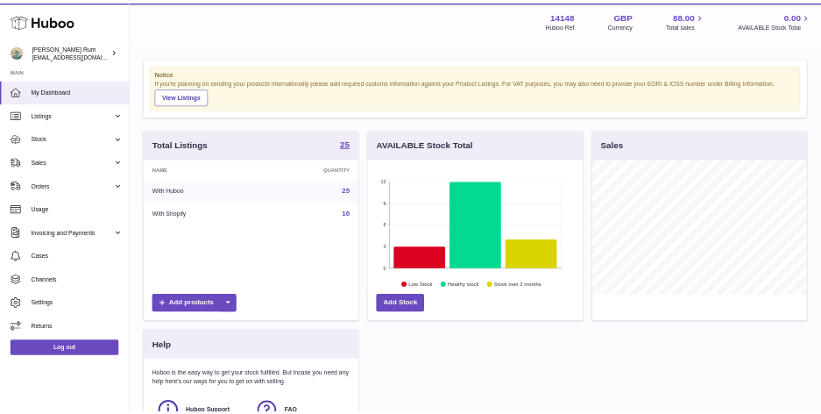
scroll to position [274, 437]
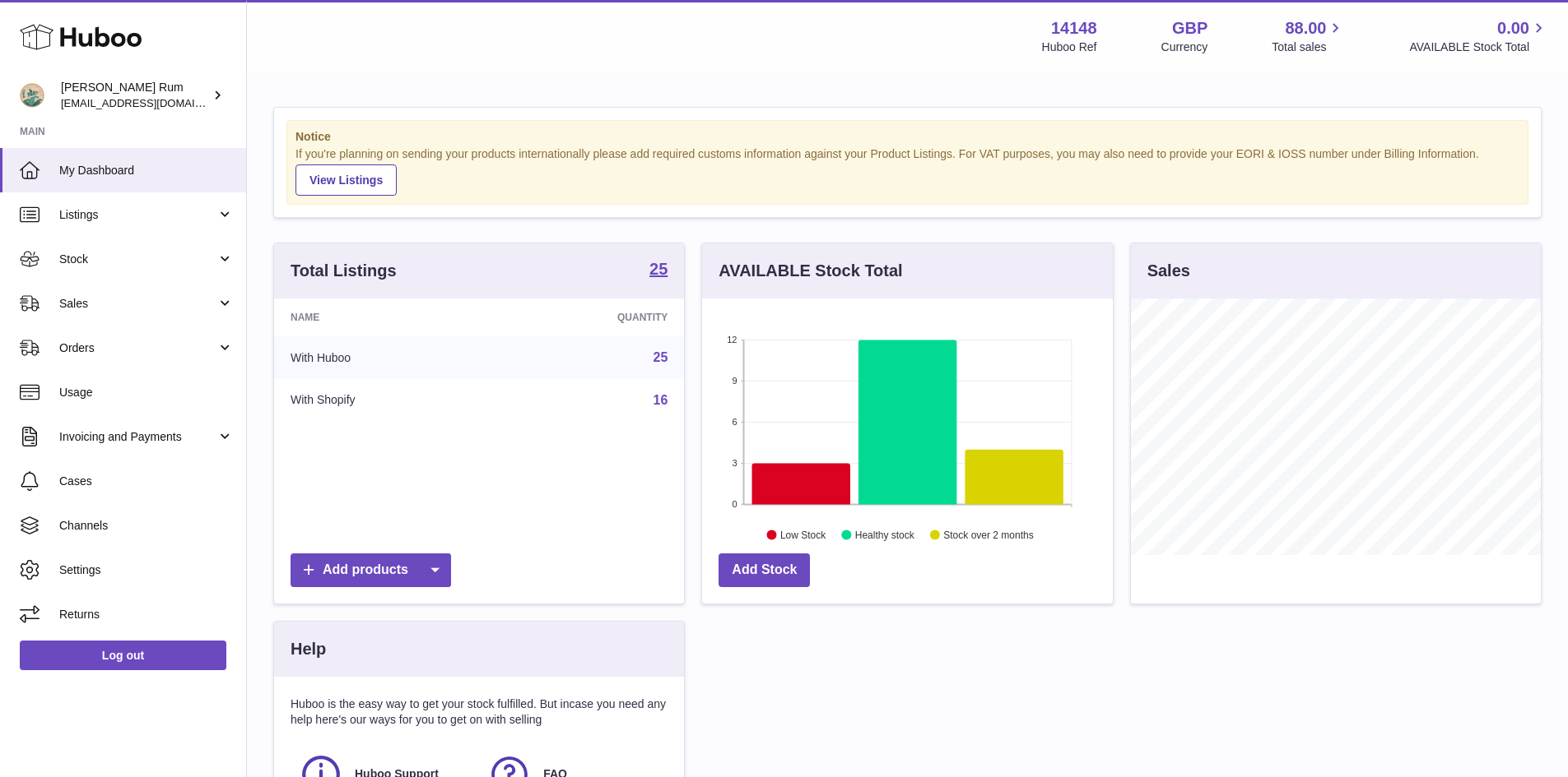
click at [937, 64] on div "Menu Huboo 14148 Huboo Ref GBP Currency 88.00 Total sales 0.00 AVAILABLE Stock …" at bounding box center [907, 36] width 1321 height 72
